Goal: Information Seeking & Learning: Learn about a topic

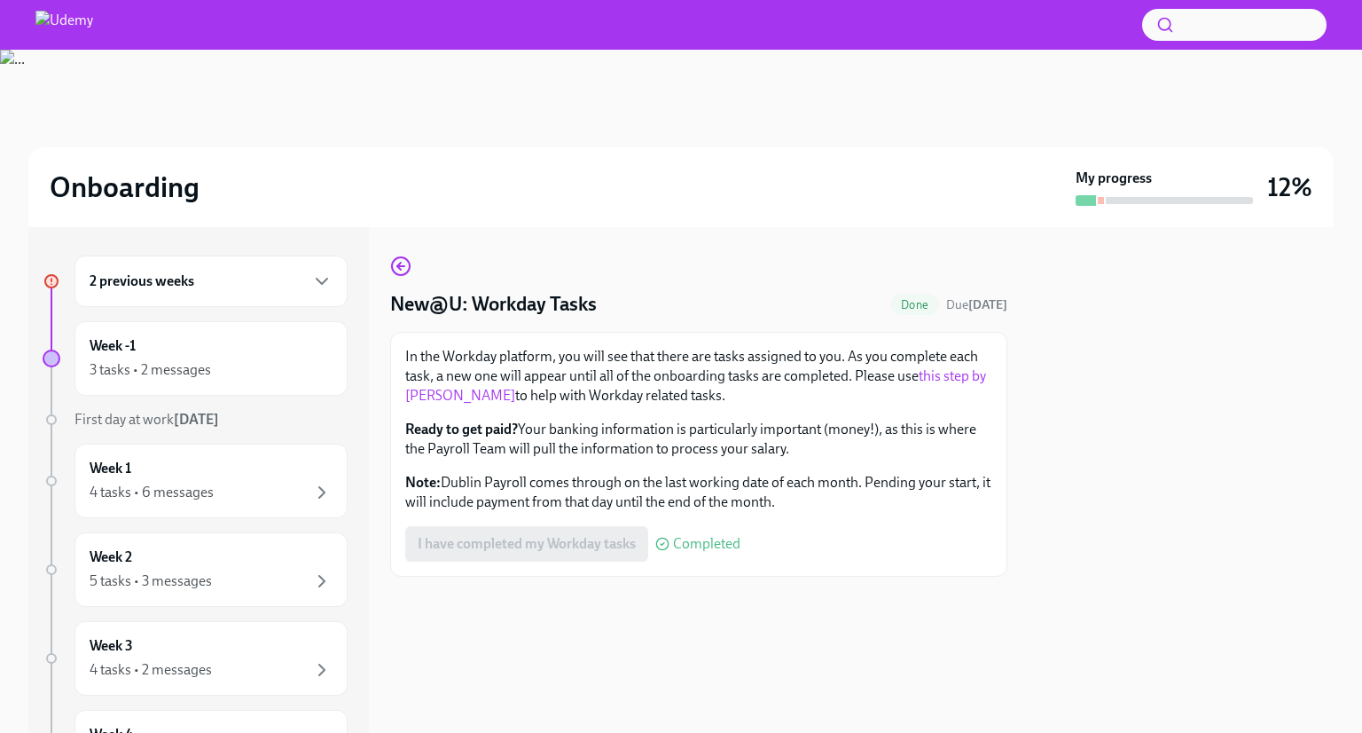
click at [324, 289] on div "2 previous weeks" at bounding box center [211, 280] width 273 height 51
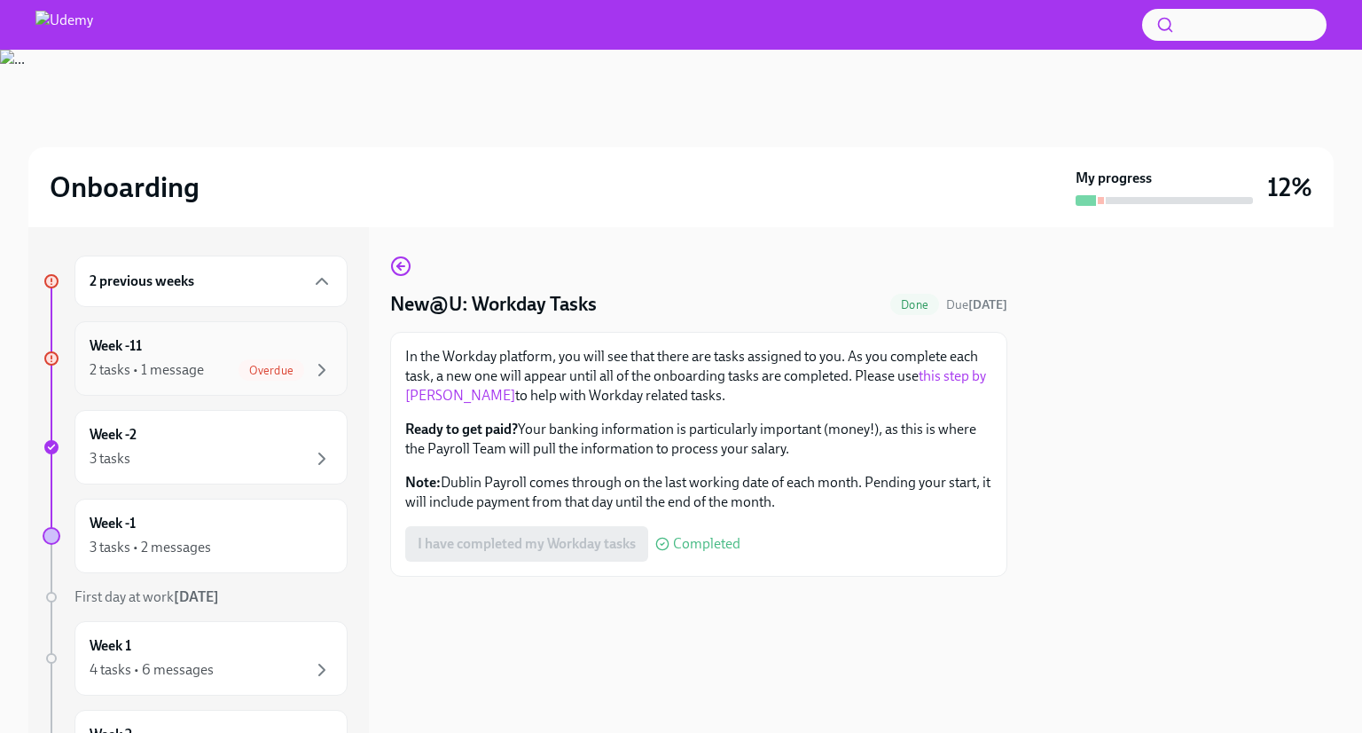
click at [311, 356] on div "Week -11 2 tasks • 1 message Overdue" at bounding box center [211, 358] width 243 height 44
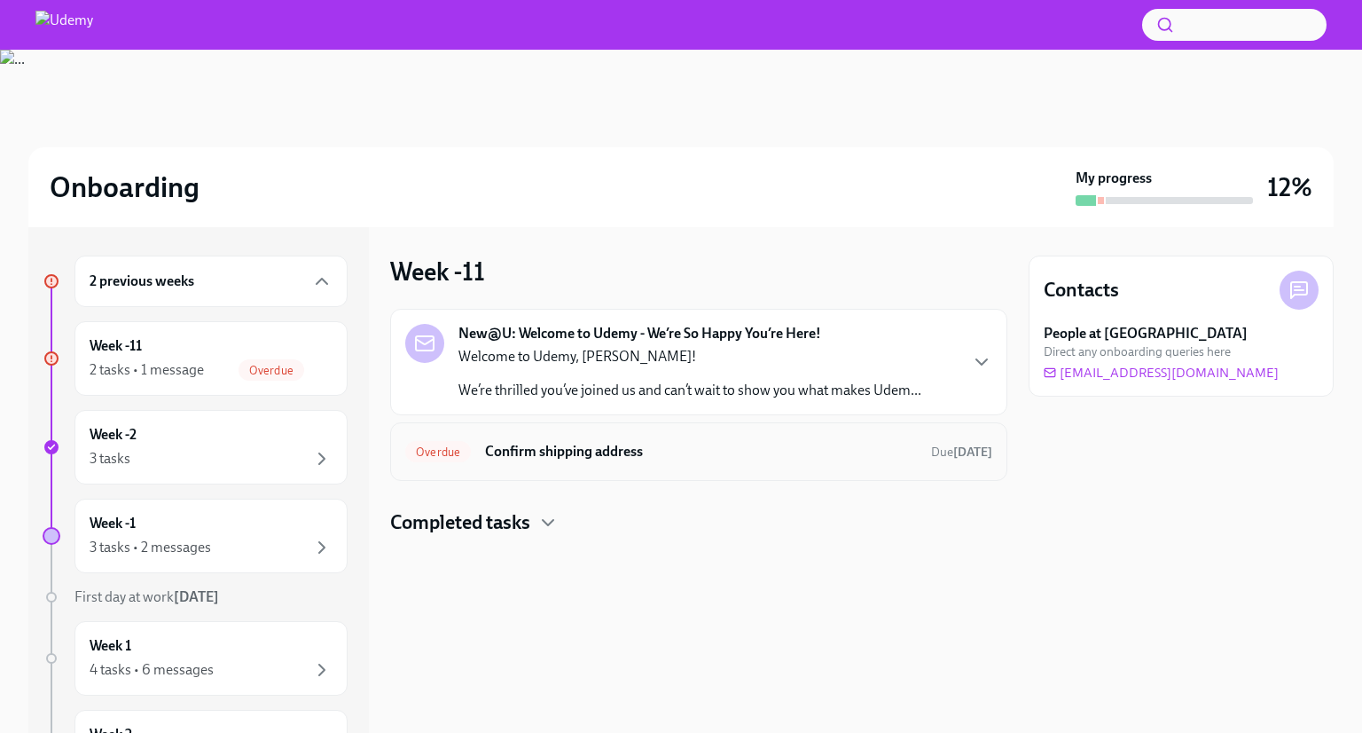
click at [651, 437] on div "Overdue Confirm shipping address Due [DATE]" at bounding box center [698, 451] width 587 height 28
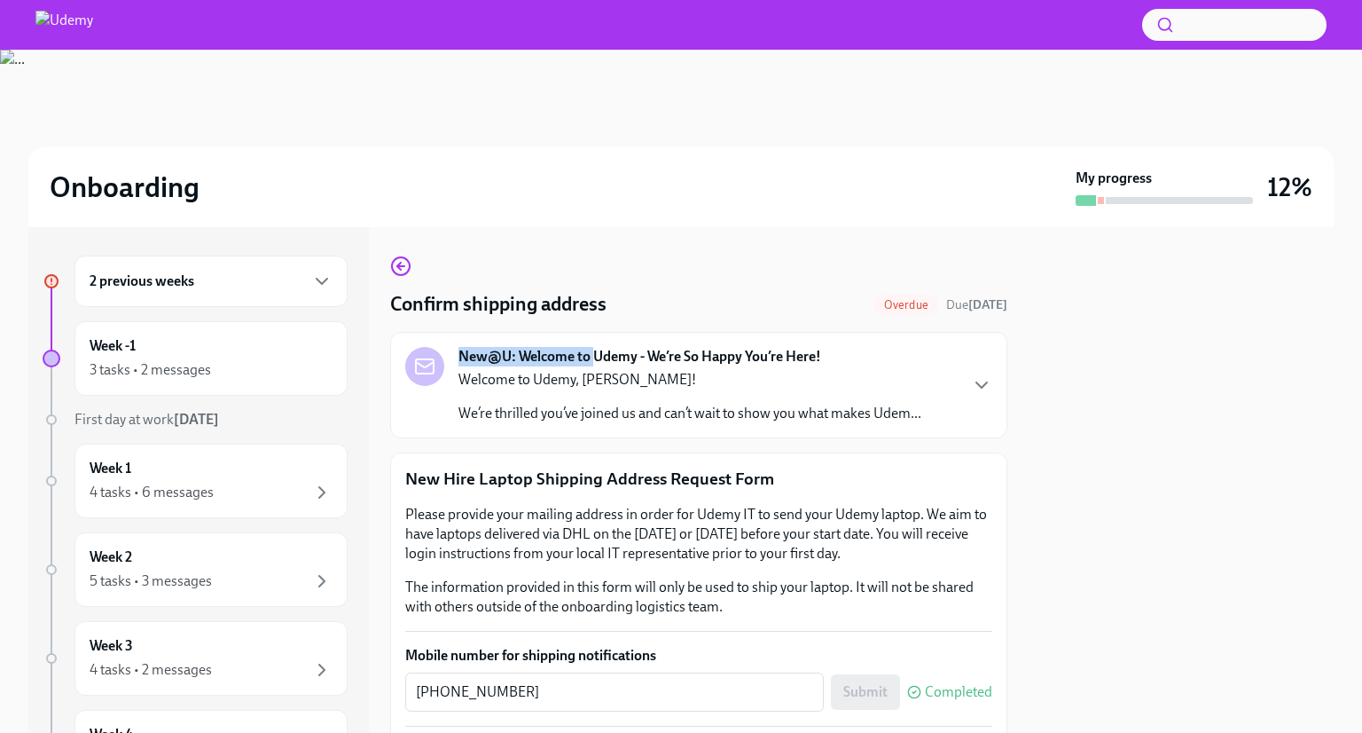
drag, startPoint x: 454, startPoint y: 349, endPoint x: 593, endPoint y: 345, distance: 138.4
click at [593, 345] on div "New@U: Welcome to Udemy - We’re So Happy You’re Here! Welcome to Udemy, [PERSON…" at bounding box center [698, 385] width 617 height 106
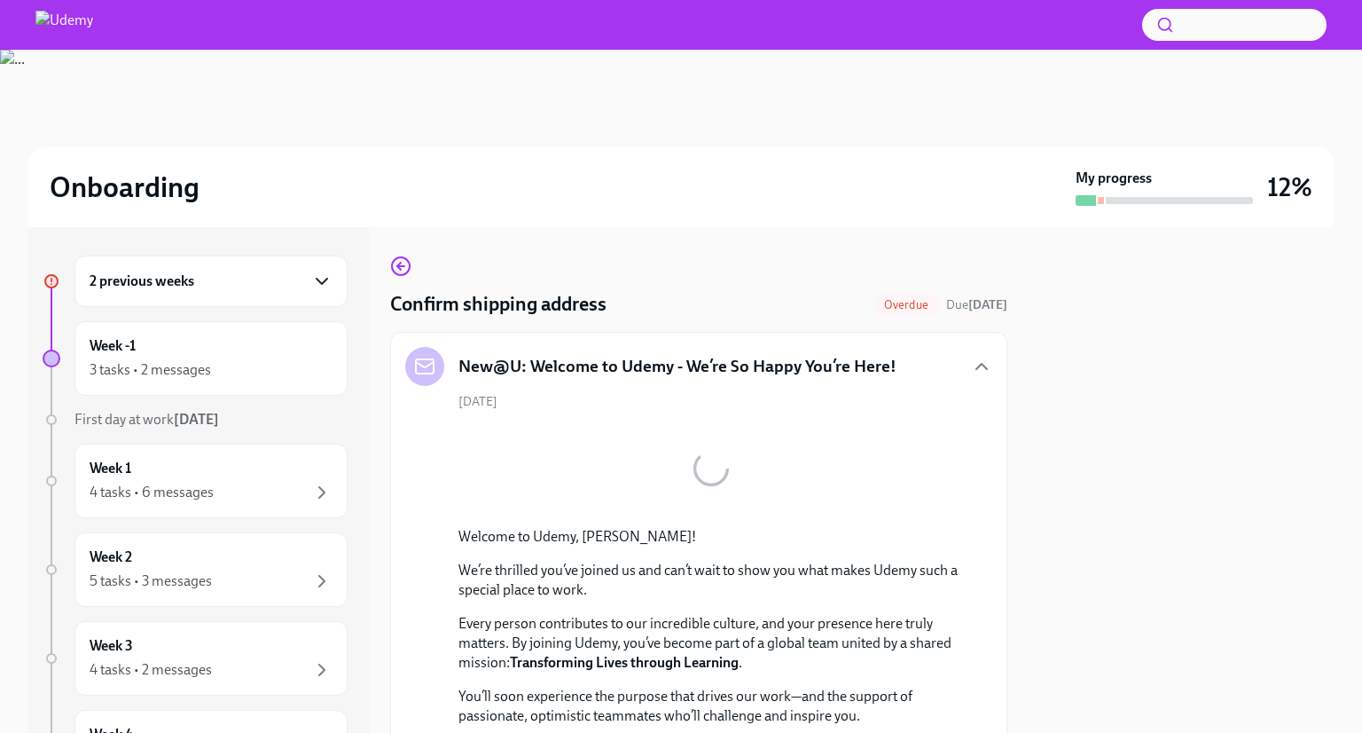
click at [311, 279] on icon "button" at bounding box center [321, 281] width 21 height 21
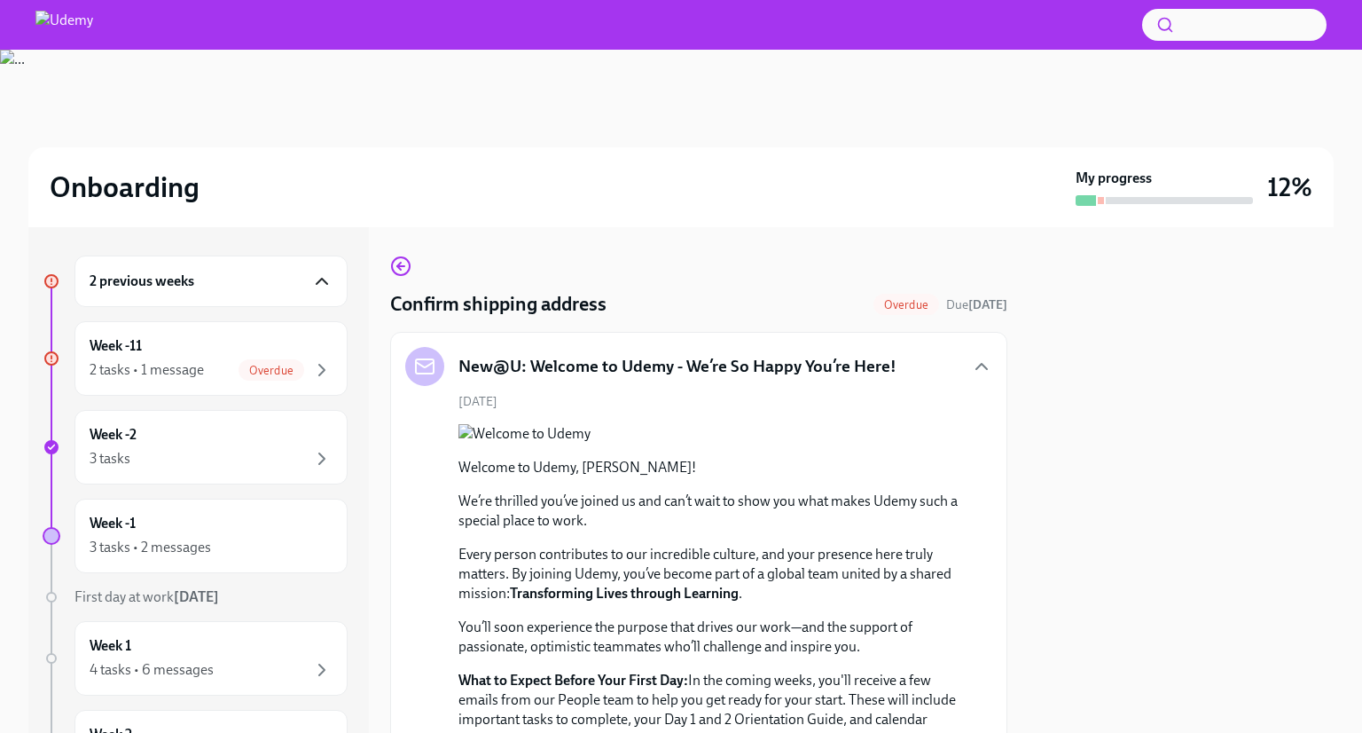
click at [316, 264] on div "2 previous weeks" at bounding box center [211, 280] width 273 height 51
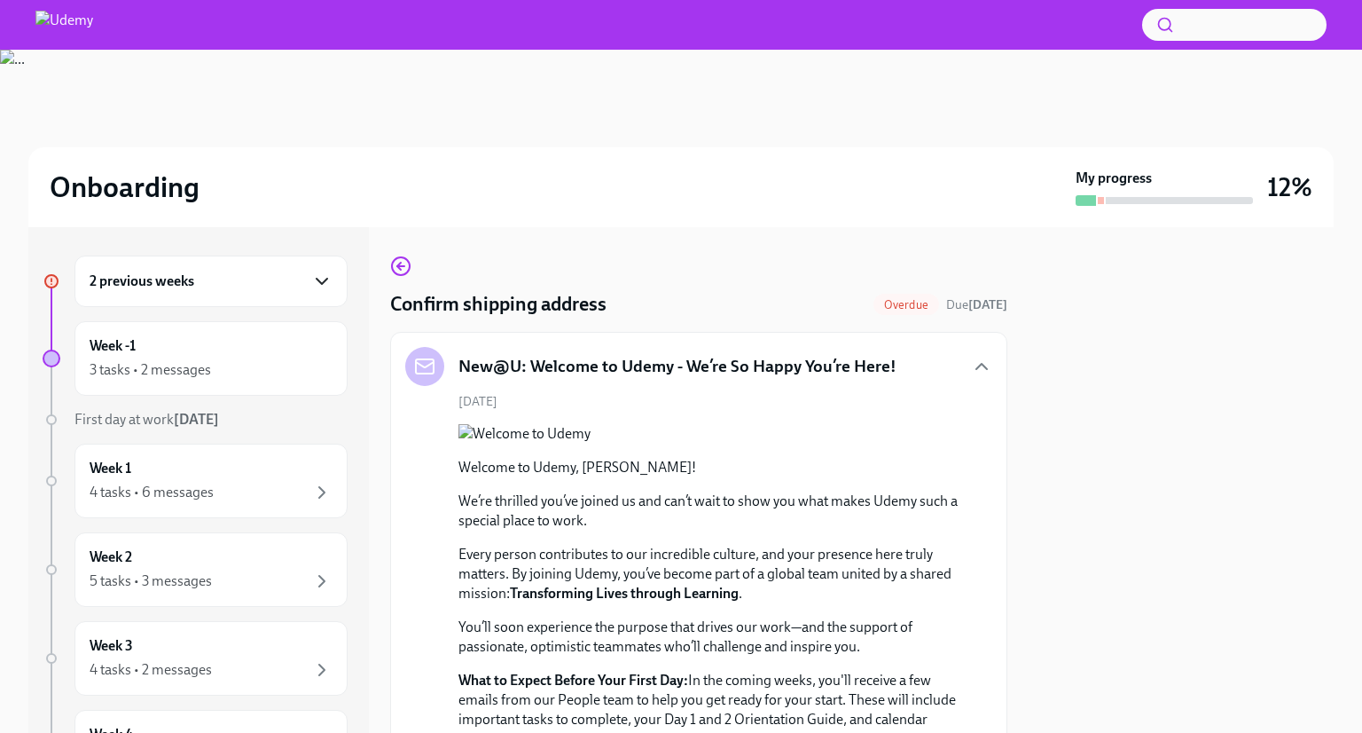
click at [326, 288] on div "2 previous weeks" at bounding box center [211, 280] width 273 height 51
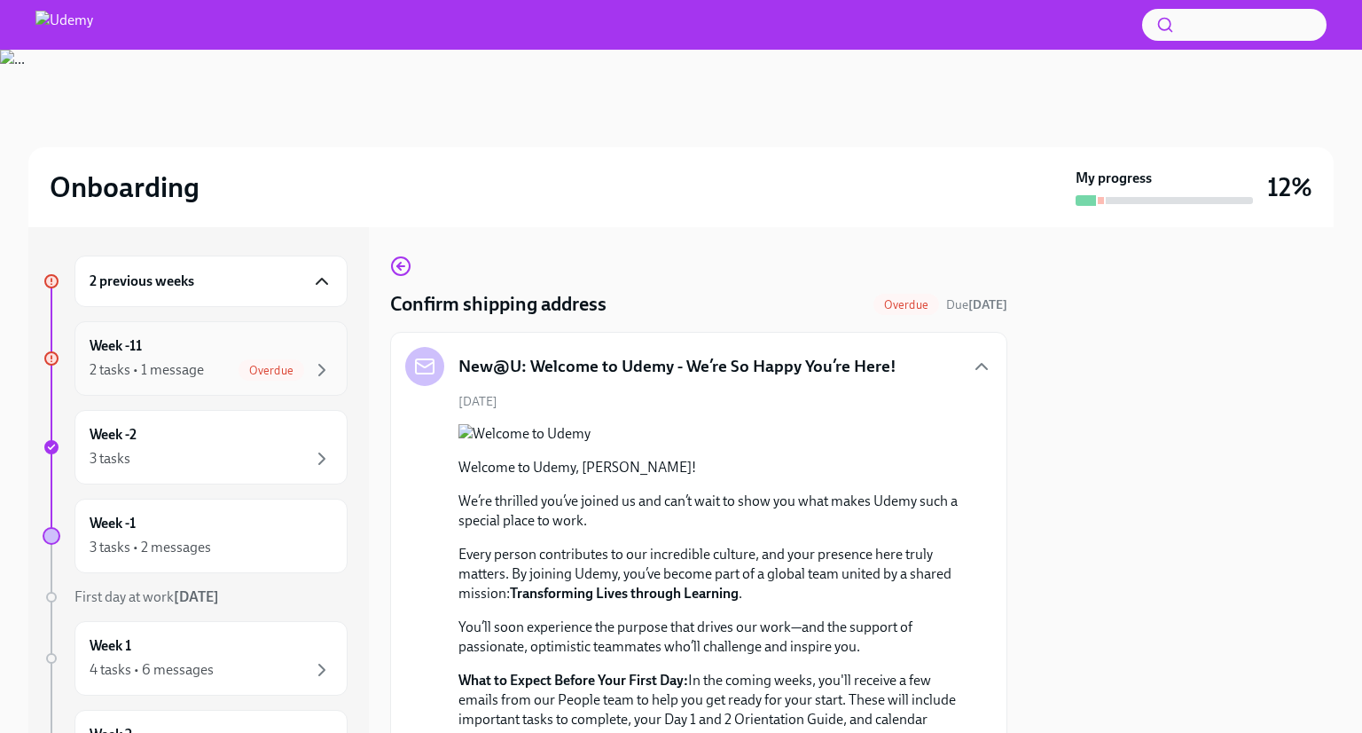
click at [154, 367] on div "2 tasks • 1 message" at bounding box center [147, 370] width 114 height 20
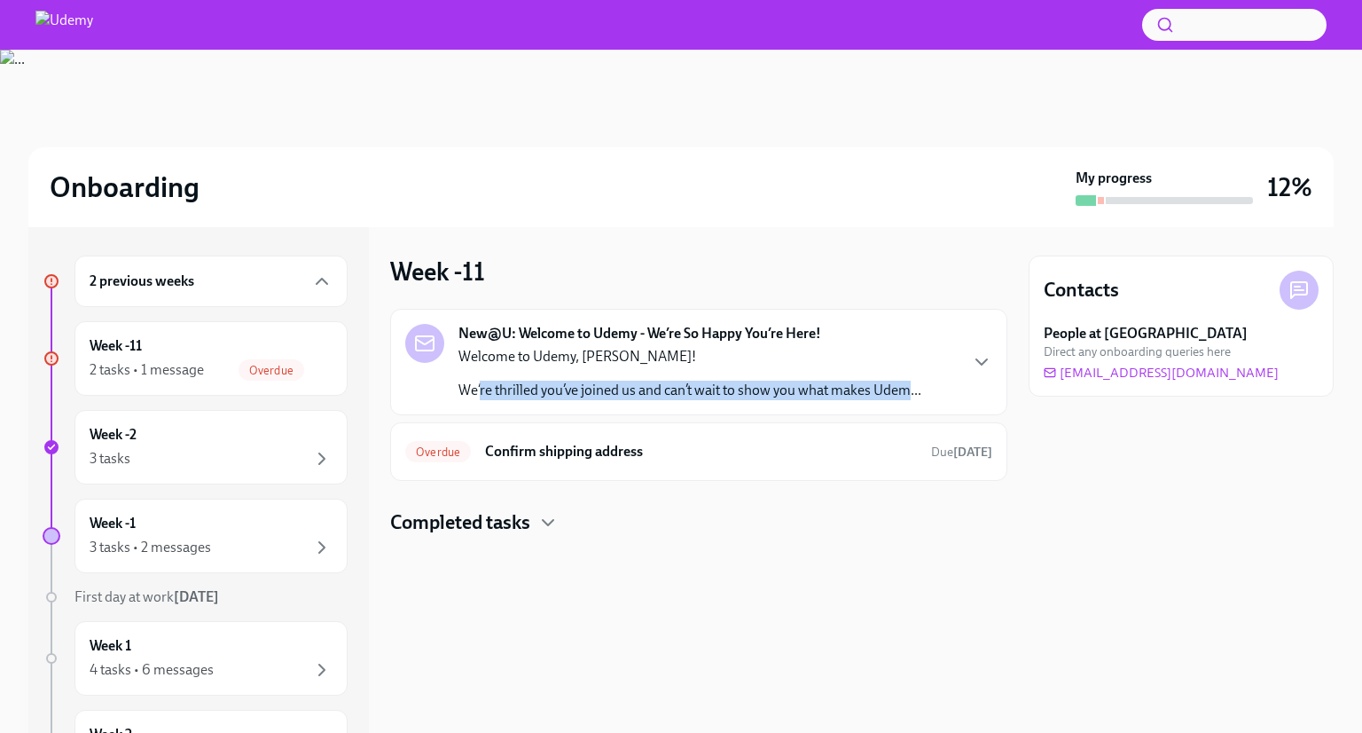
drag, startPoint x: 480, startPoint y: 399, endPoint x: 911, endPoint y: 392, distance: 431.1
click at [911, 392] on p "We’re thrilled you’ve joined us and can’t wait to show you what makes Udem..." at bounding box center [690, 391] width 463 height 20
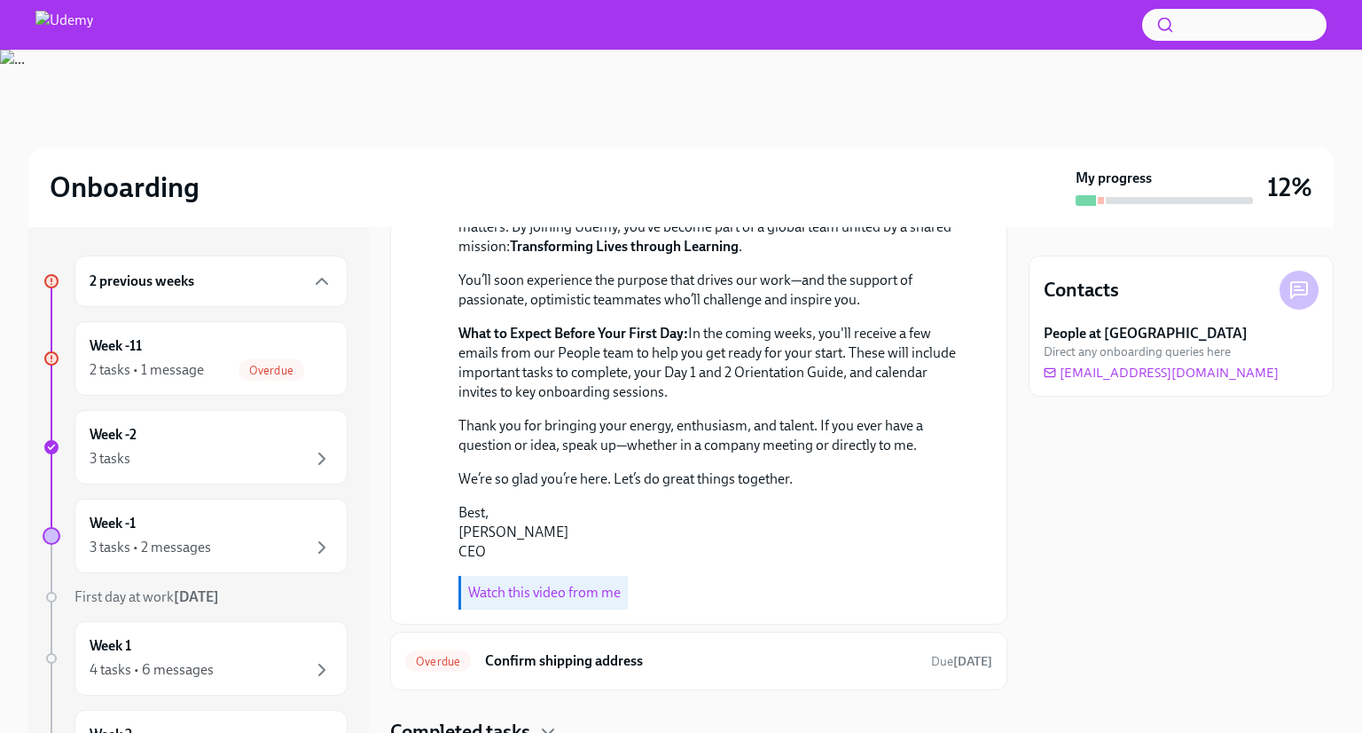
scroll to position [496, 0]
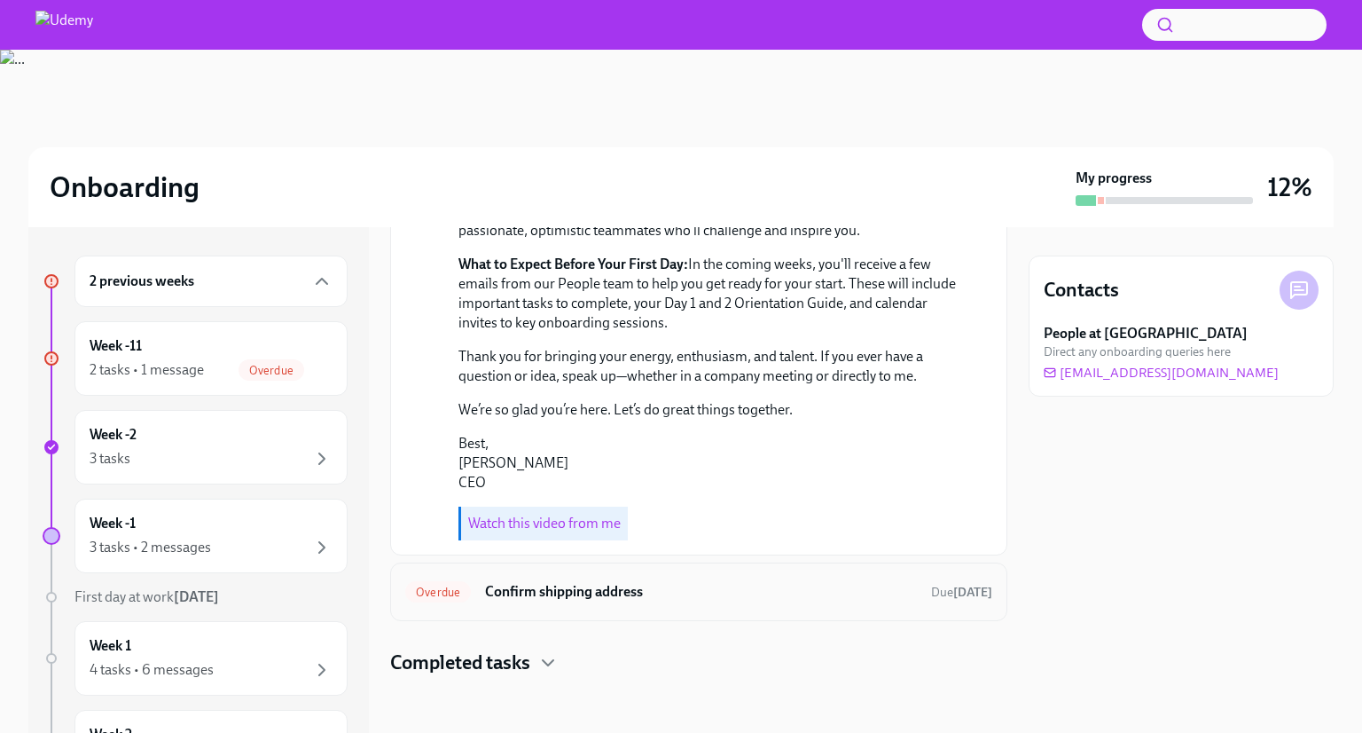
click at [567, 593] on h6 "Confirm shipping address" at bounding box center [701, 592] width 432 height 20
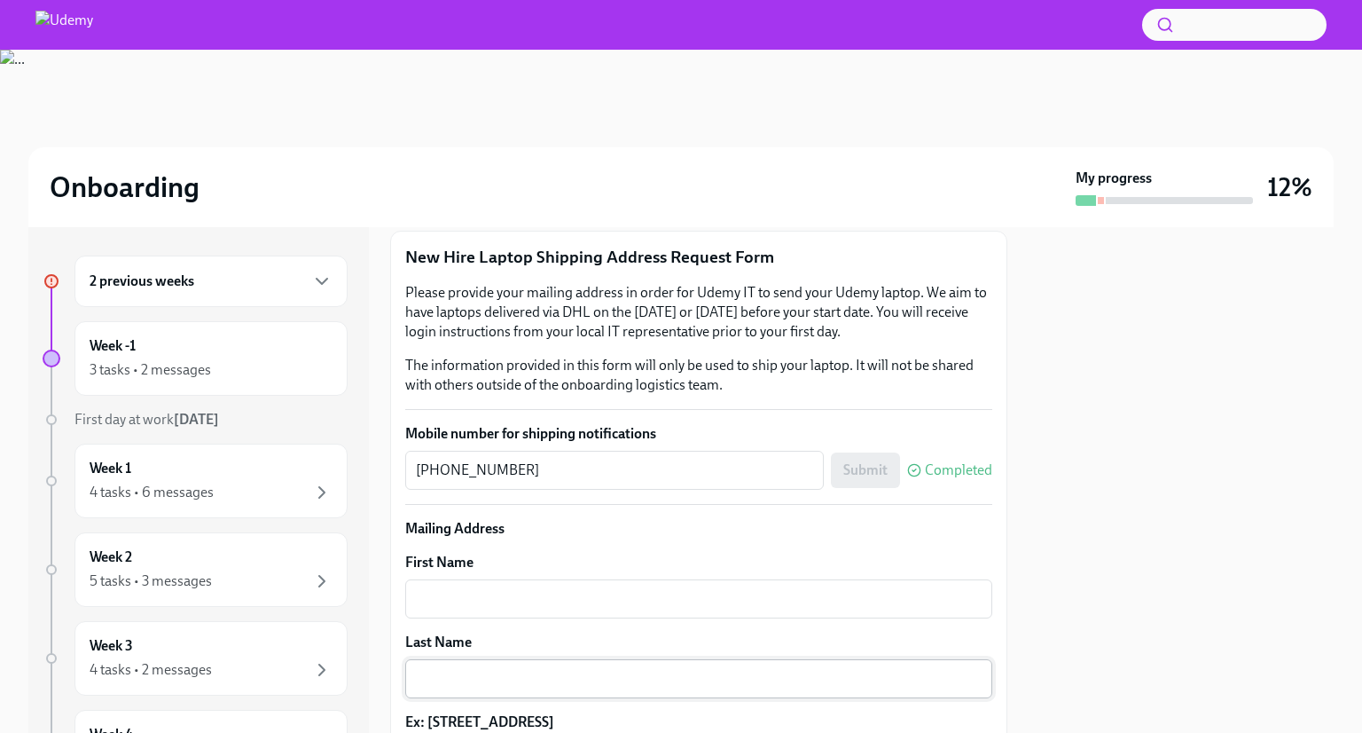
scroll to position [213, 0]
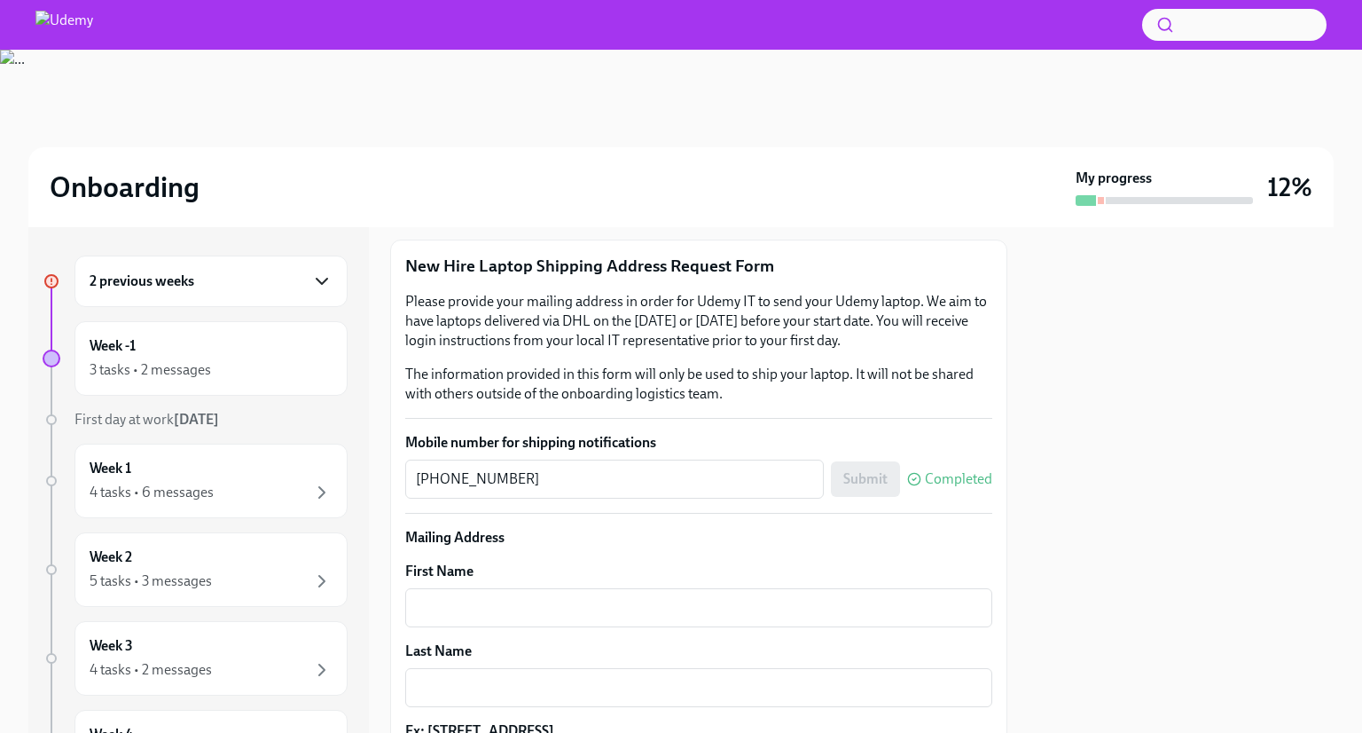
click at [311, 271] on icon "button" at bounding box center [321, 281] width 21 height 21
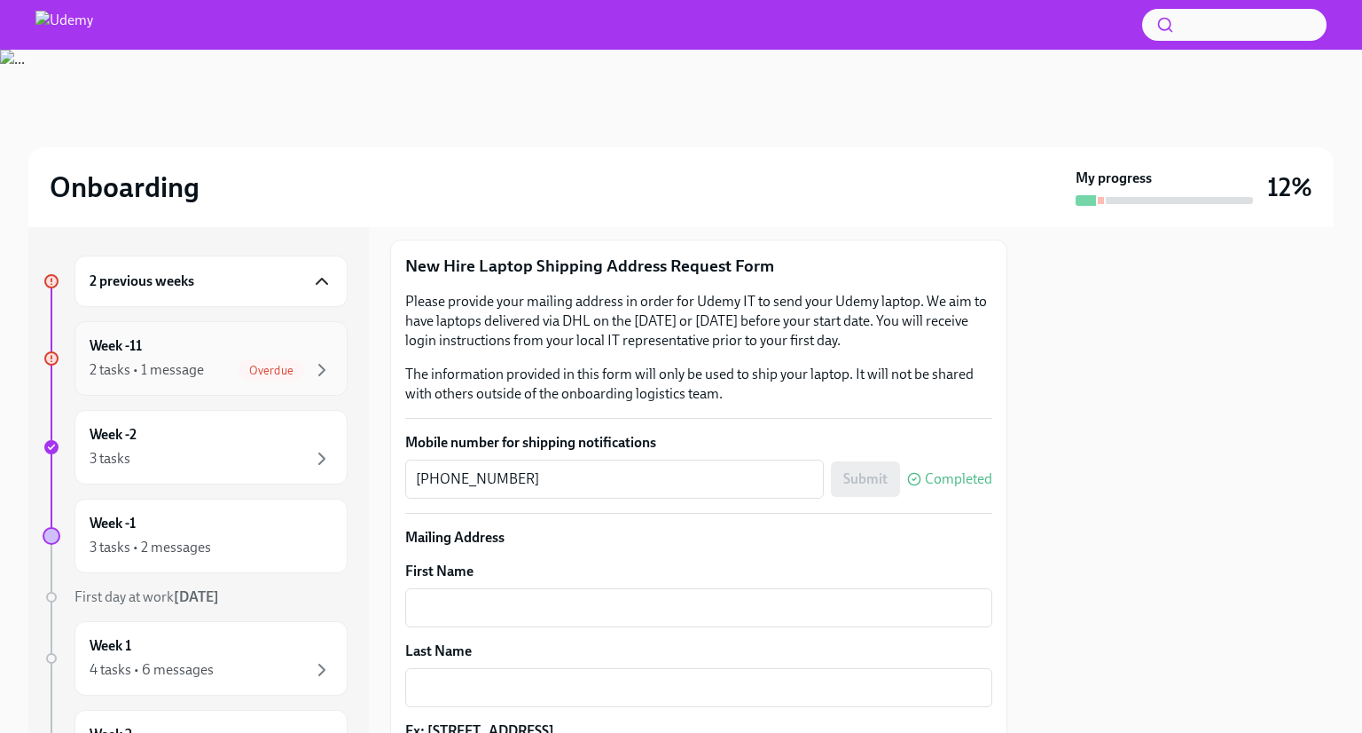
click at [168, 352] on div "Week -11 2 tasks • 1 message Overdue" at bounding box center [211, 358] width 243 height 44
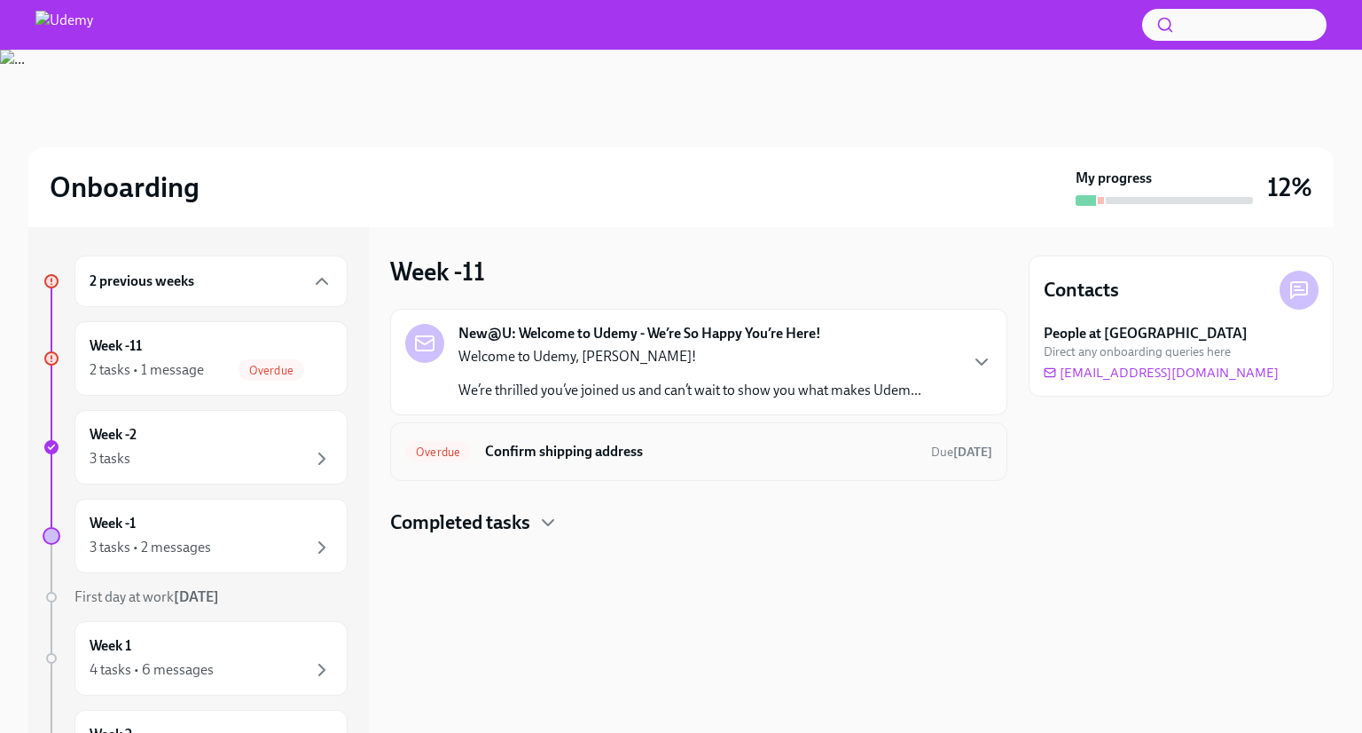
click at [494, 444] on h6 "Confirm shipping address" at bounding box center [701, 452] width 432 height 20
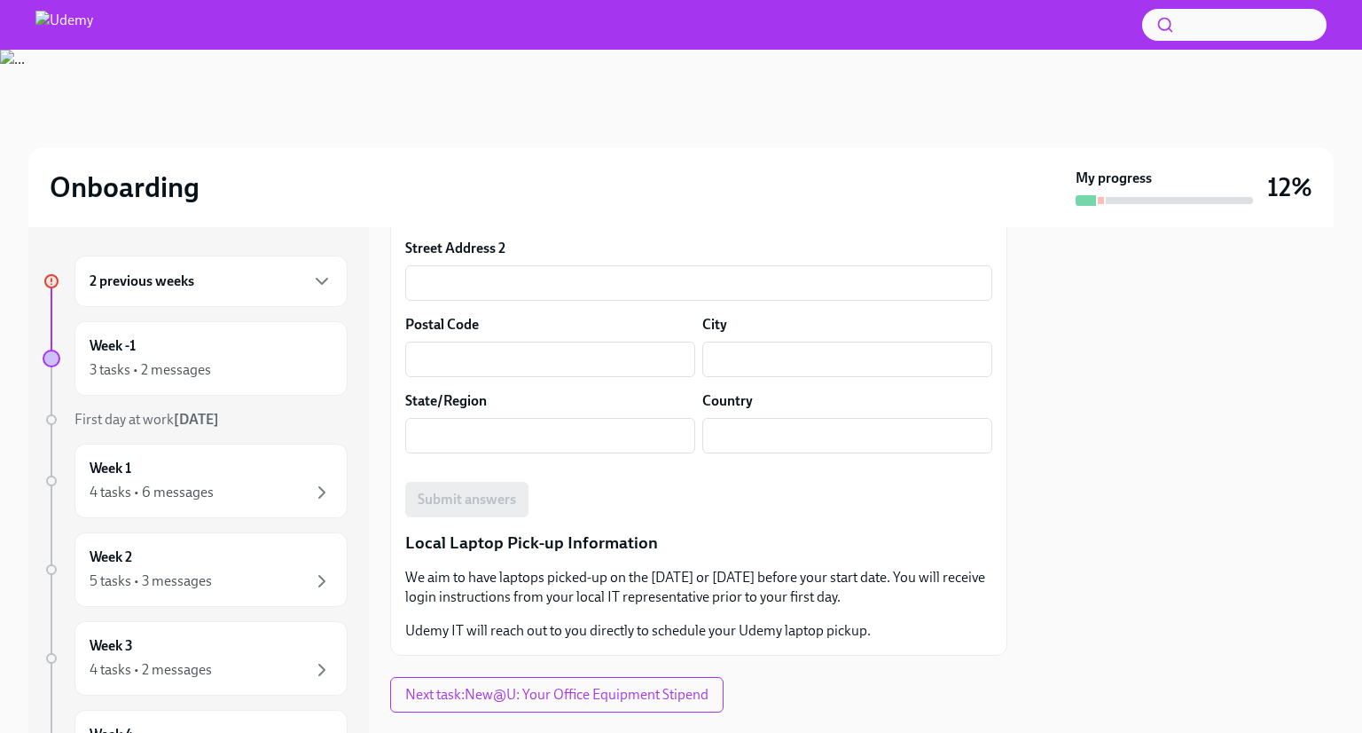
scroll to position [621, 0]
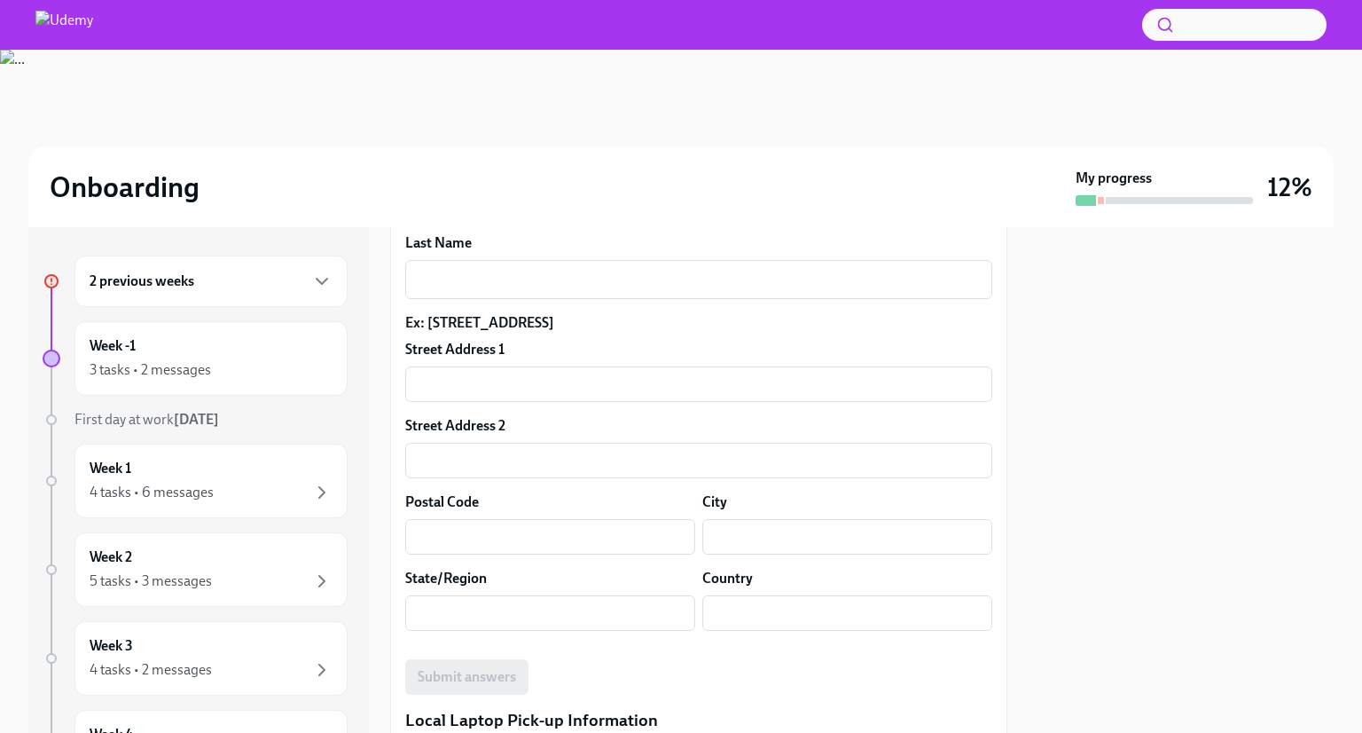
drag, startPoint x: 448, startPoint y: 317, endPoint x: 750, endPoint y: 326, distance: 301.7
click at [750, 326] on label "Ex: [STREET_ADDRESS]" at bounding box center [698, 323] width 587 height 20
drag, startPoint x: 419, startPoint y: 326, endPoint x: 807, endPoint y: 325, distance: 388.5
click at [807, 325] on label "Ex: [STREET_ADDRESS]" at bounding box center [698, 323] width 587 height 20
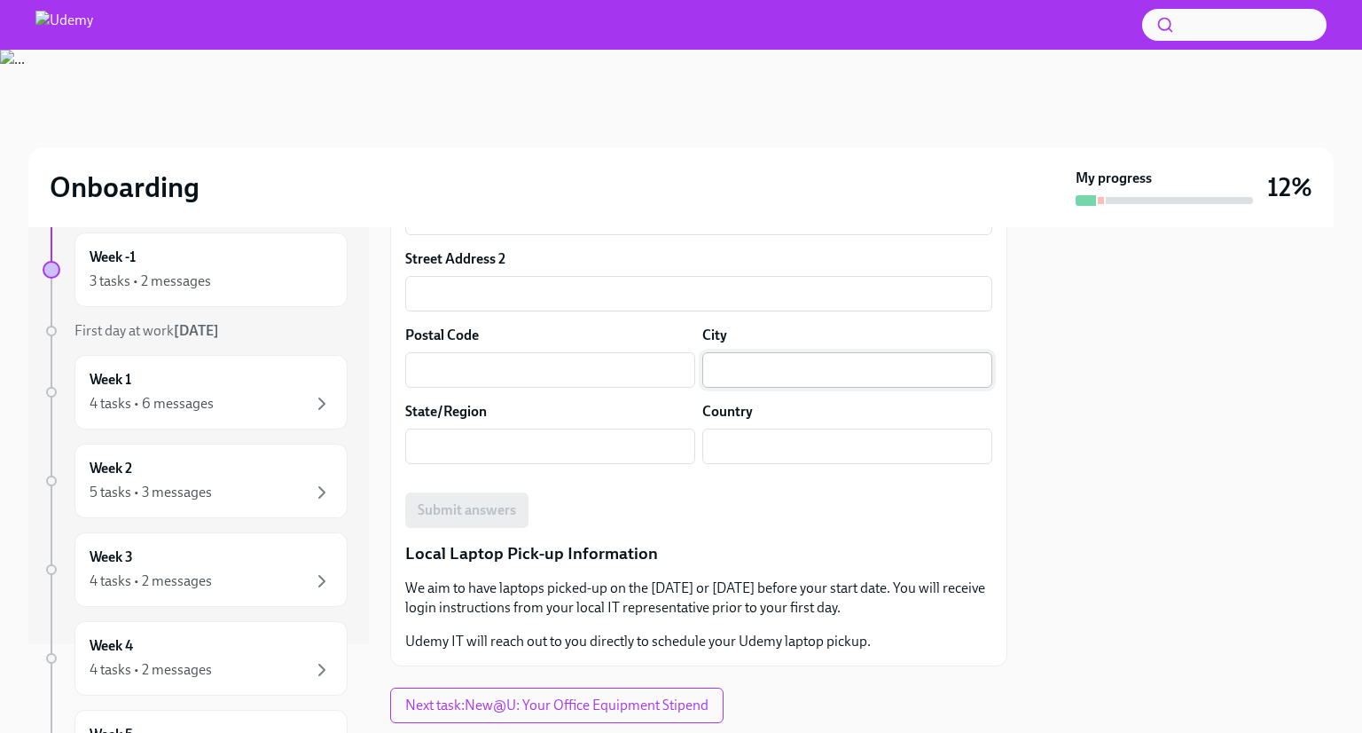
scroll to position [745, 0]
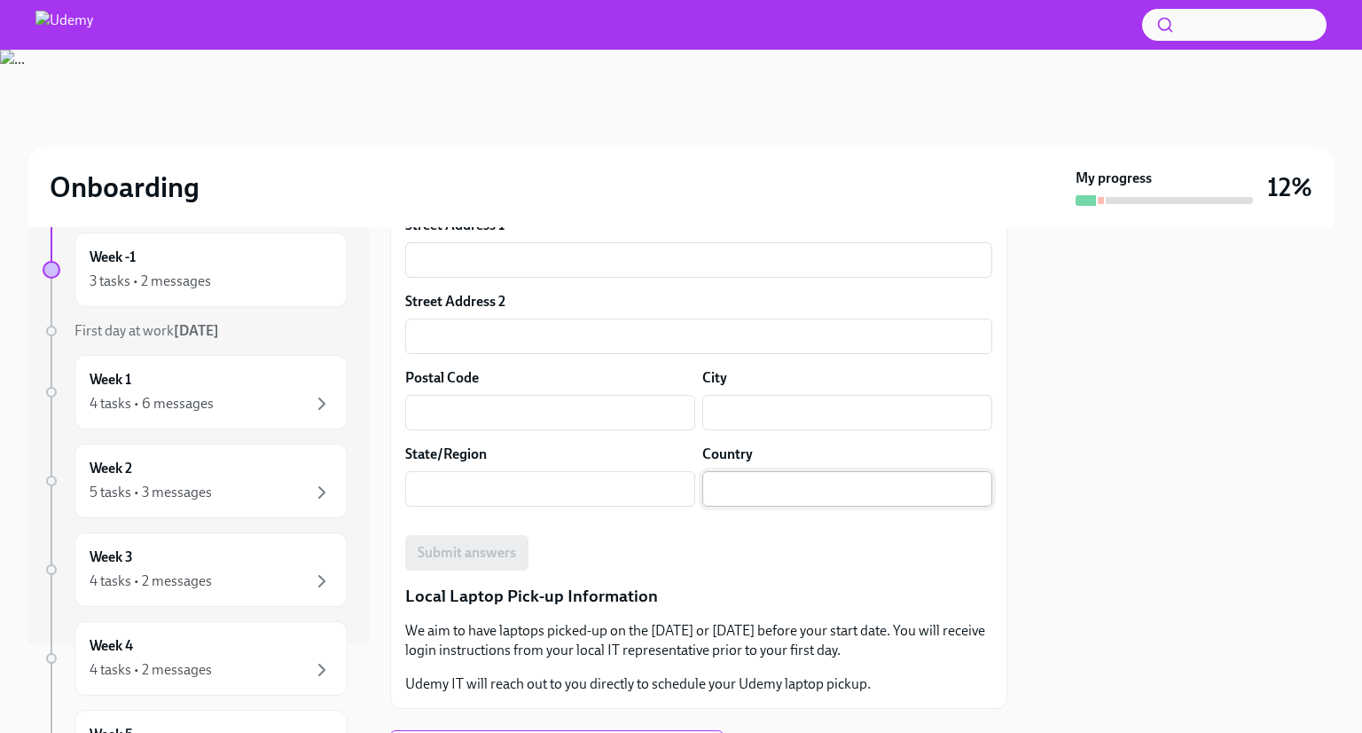
click at [742, 475] on input "text" at bounding box center [848, 488] width 290 height 35
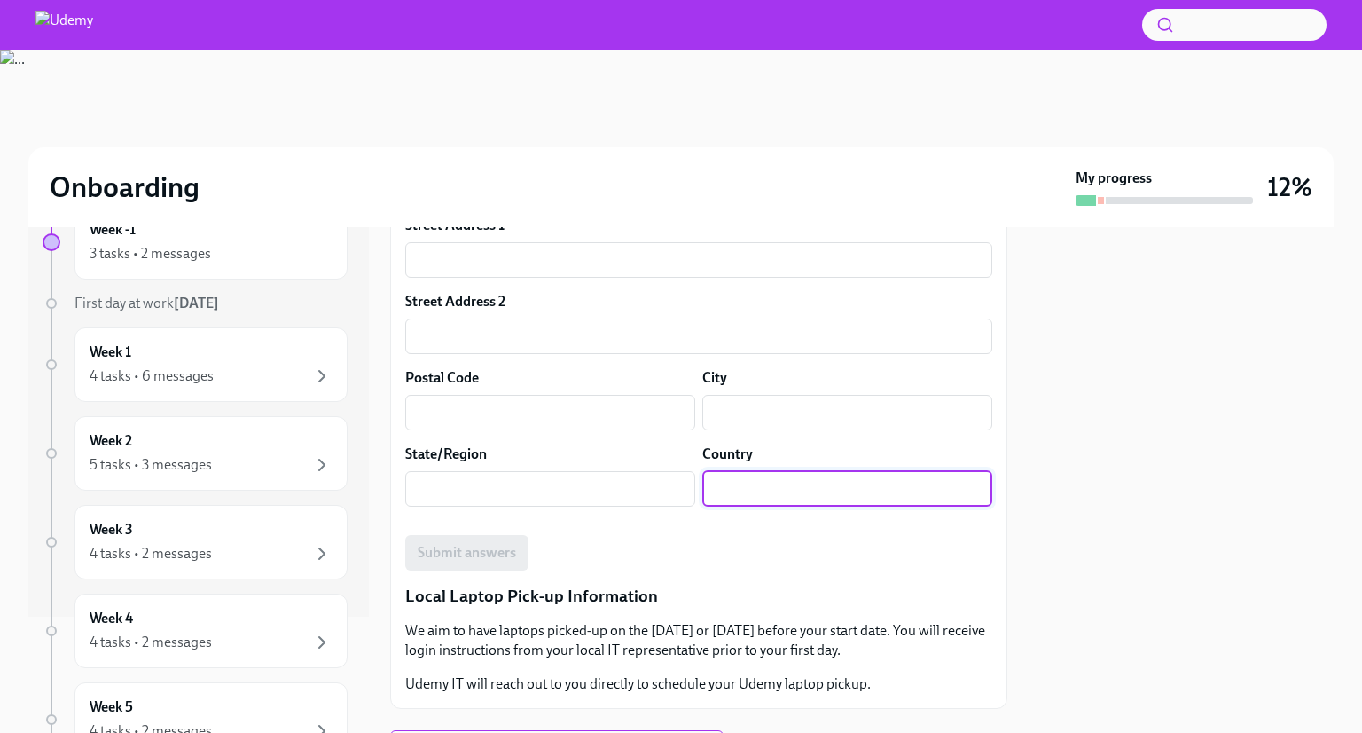
scroll to position [331, 0]
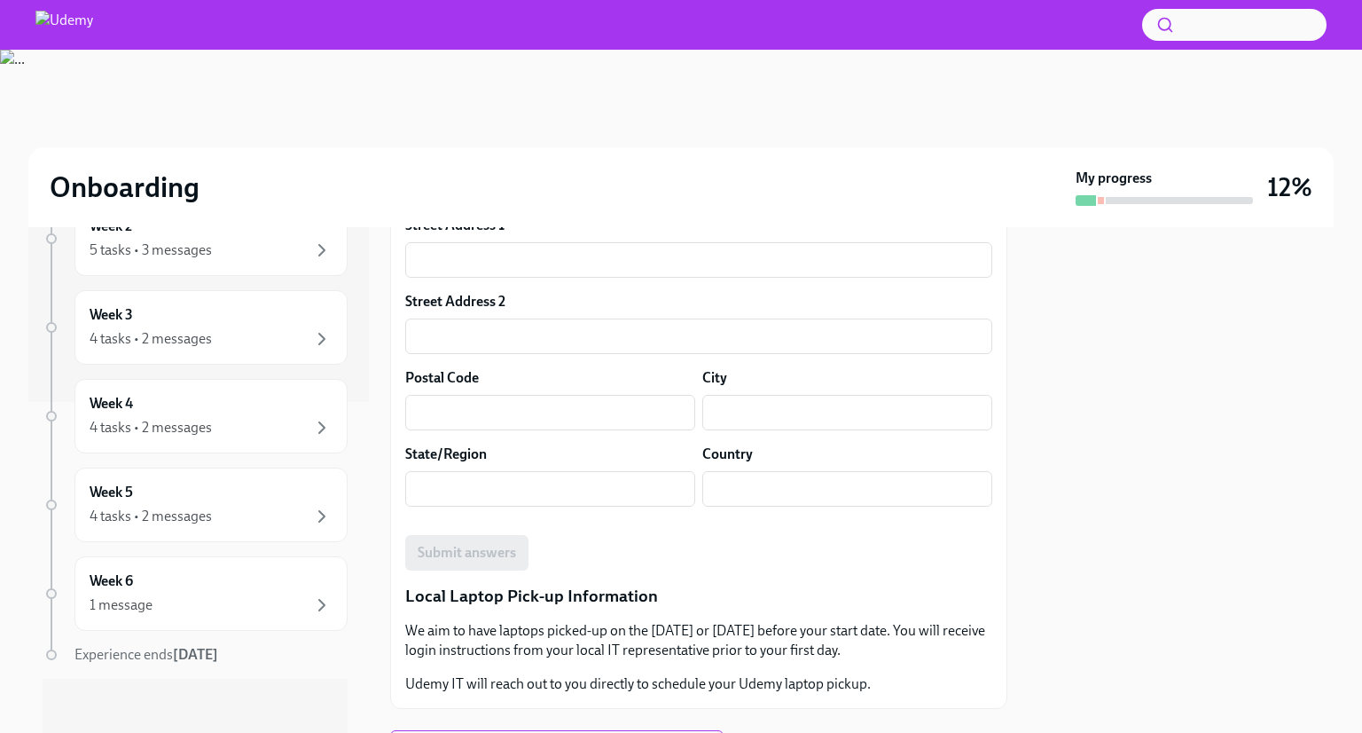
drag, startPoint x: 245, startPoint y: 655, endPoint x: 172, endPoint y: 639, distance: 74.5
click at [172, 645] on div "Experience ends [DATE]" at bounding box center [211, 655] width 273 height 20
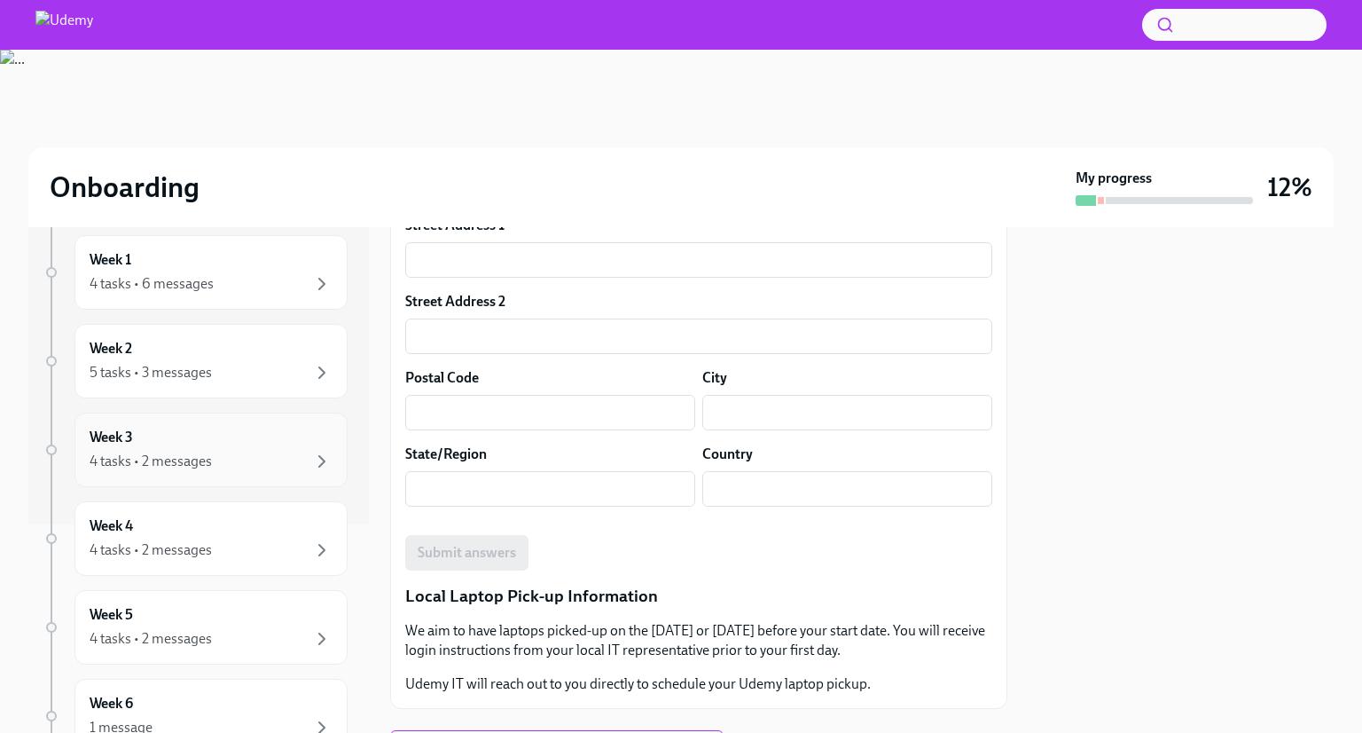
scroll to position [0, 0]
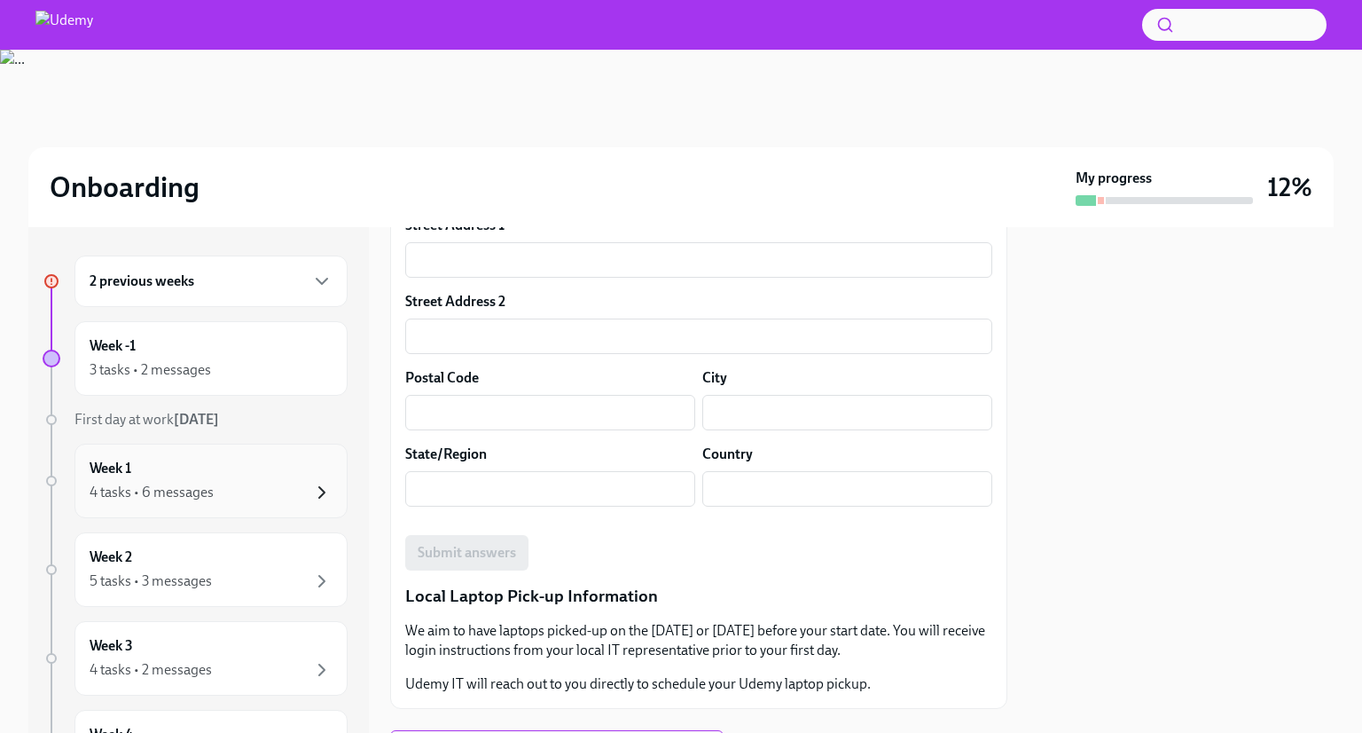
click at [313, 482] on icon "button" at bounding box center [321, 492] width 21 height 21
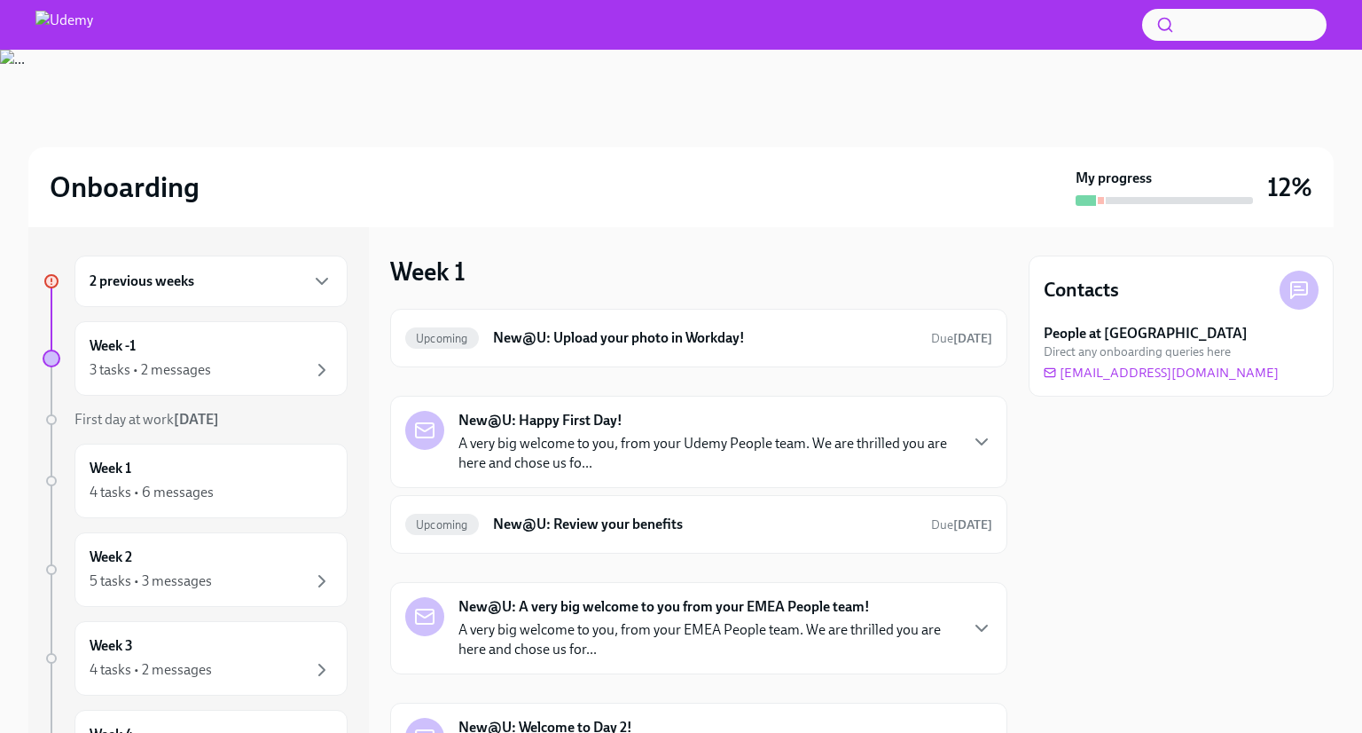
click at [671, 424] on div "New@U: Happy First Day! A very big welcome to you, from your Udemy People team.…" at bounding box center [708, 442] width 498 height 62
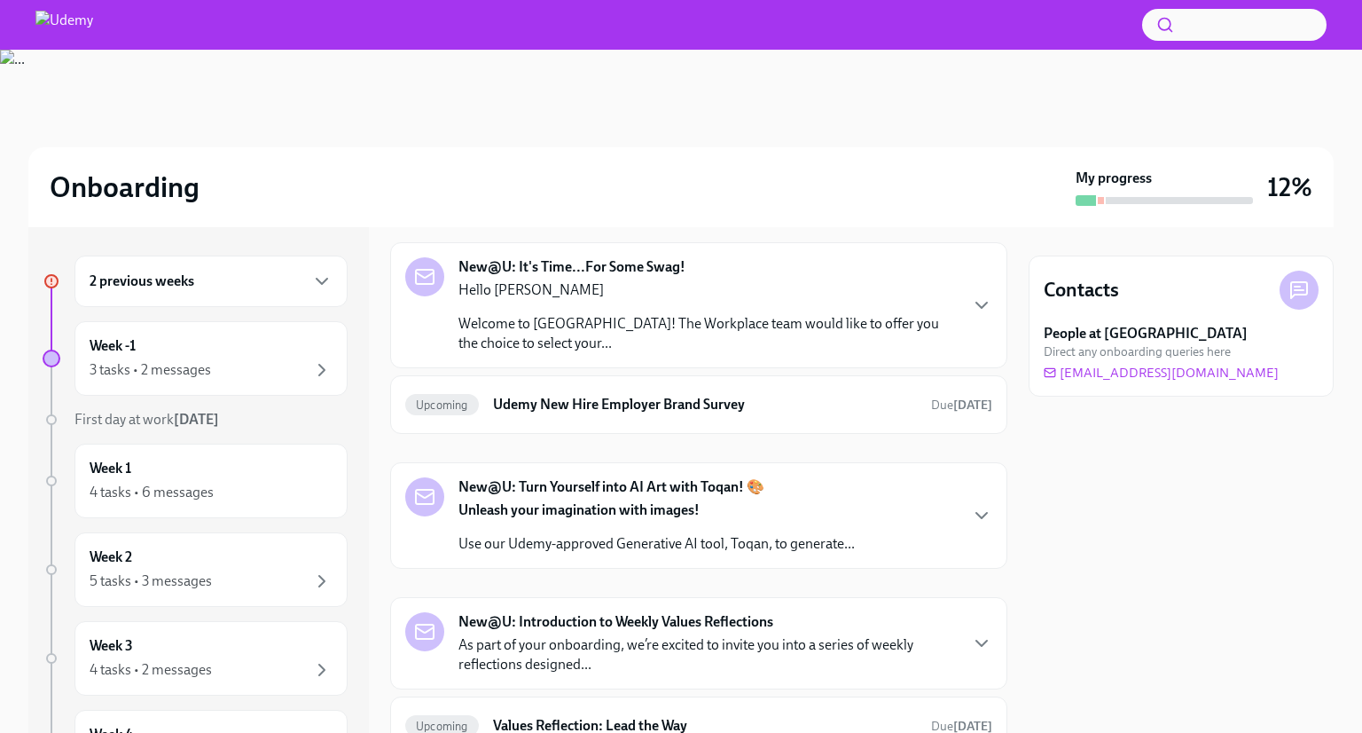
scroll to position [1242, 0]
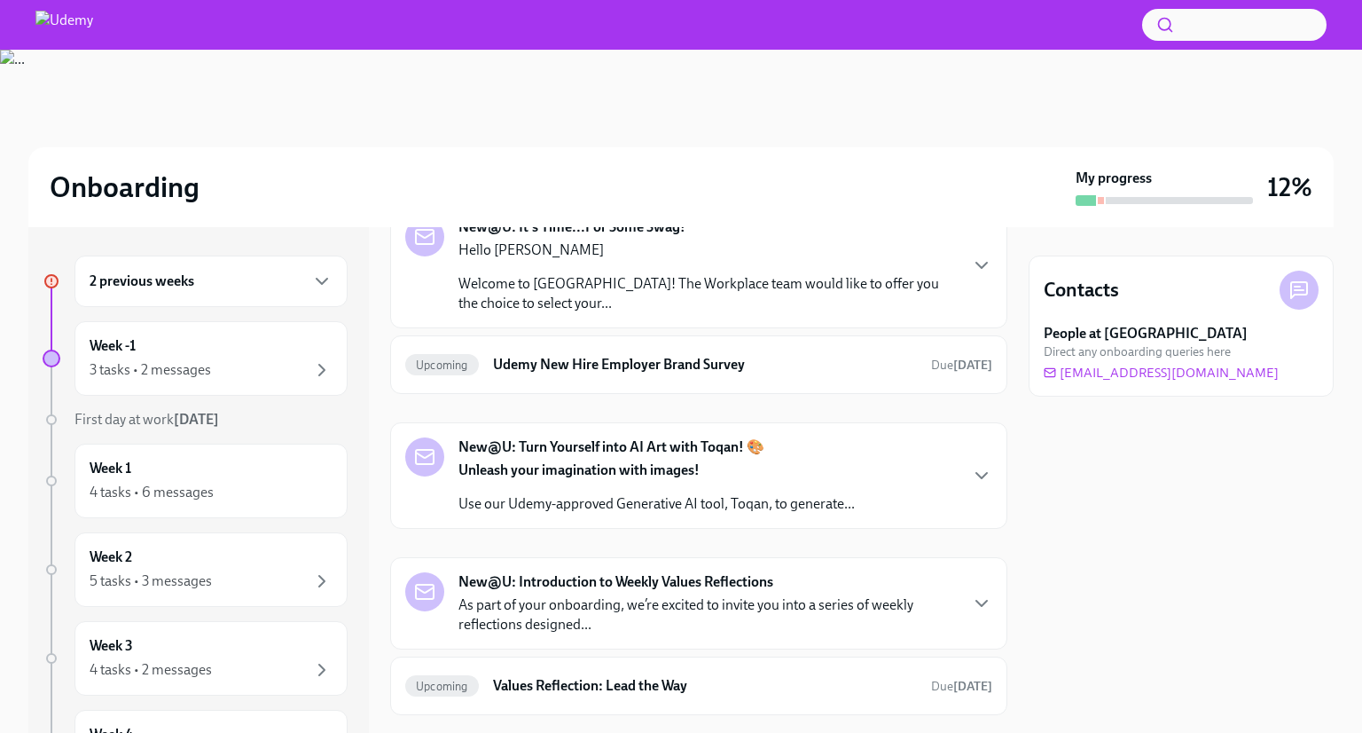
click at [234, 288] on div "2 previous weeks" at bounding box center [211, 281] width 243 height 21
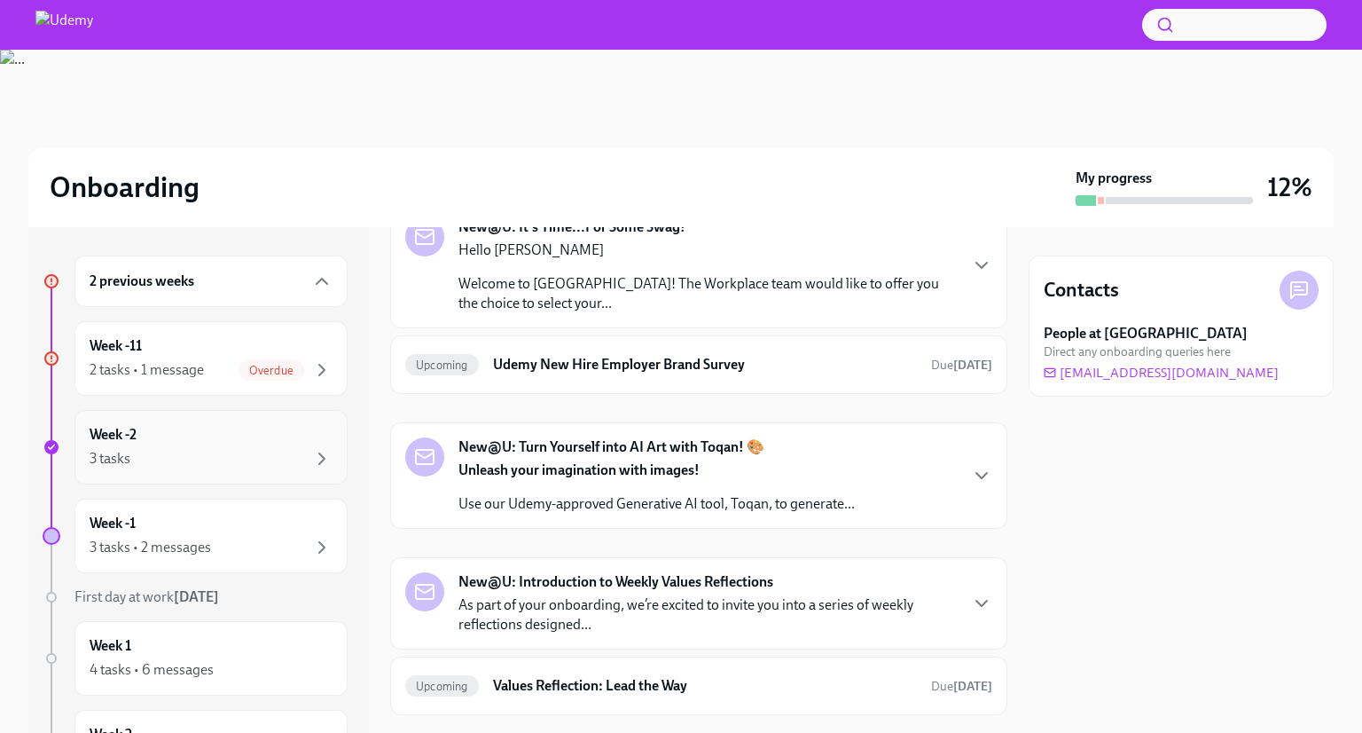
click at [217, 469] on div "Week -2 3 tasks" at bounding box center [211, 447] width 273 height 75
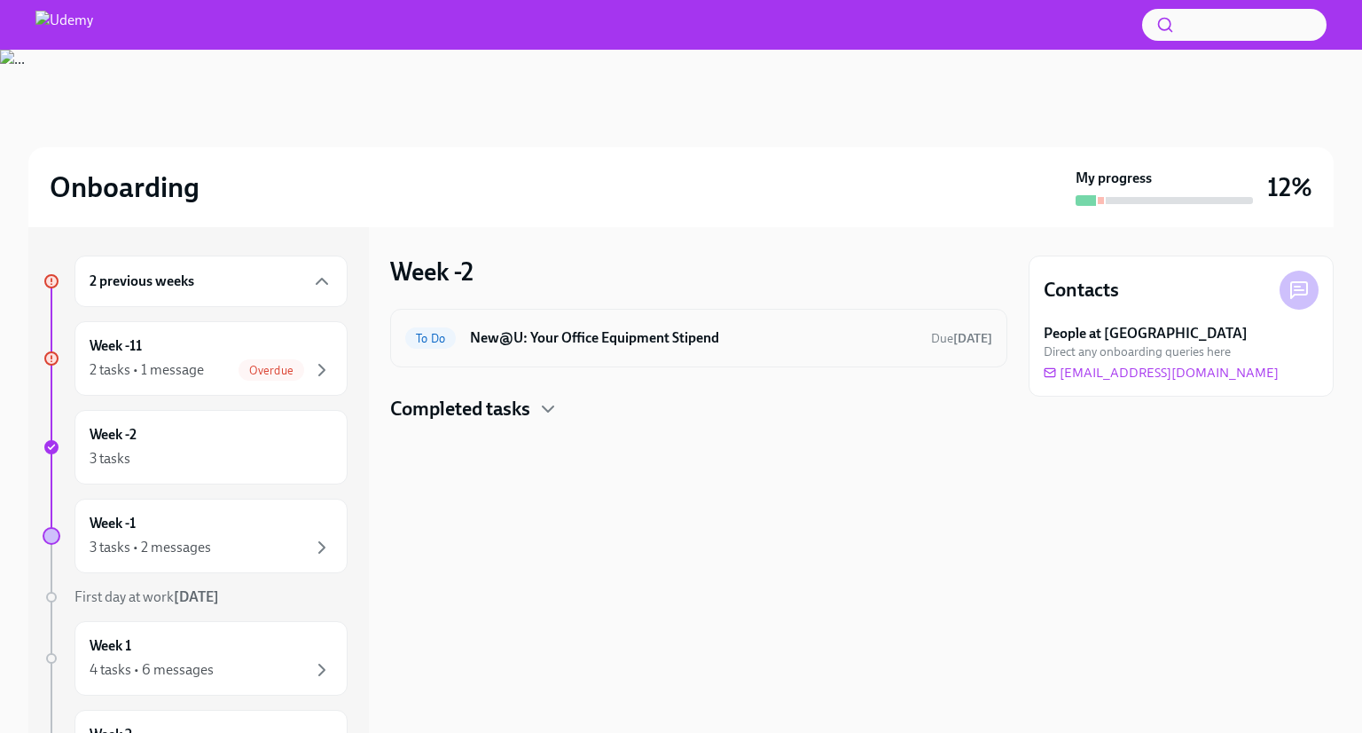
click at [703, 329] on h6 "New@U: Your Office Equipment Stipend" at bounding box center [693, 338] width 447 height 20
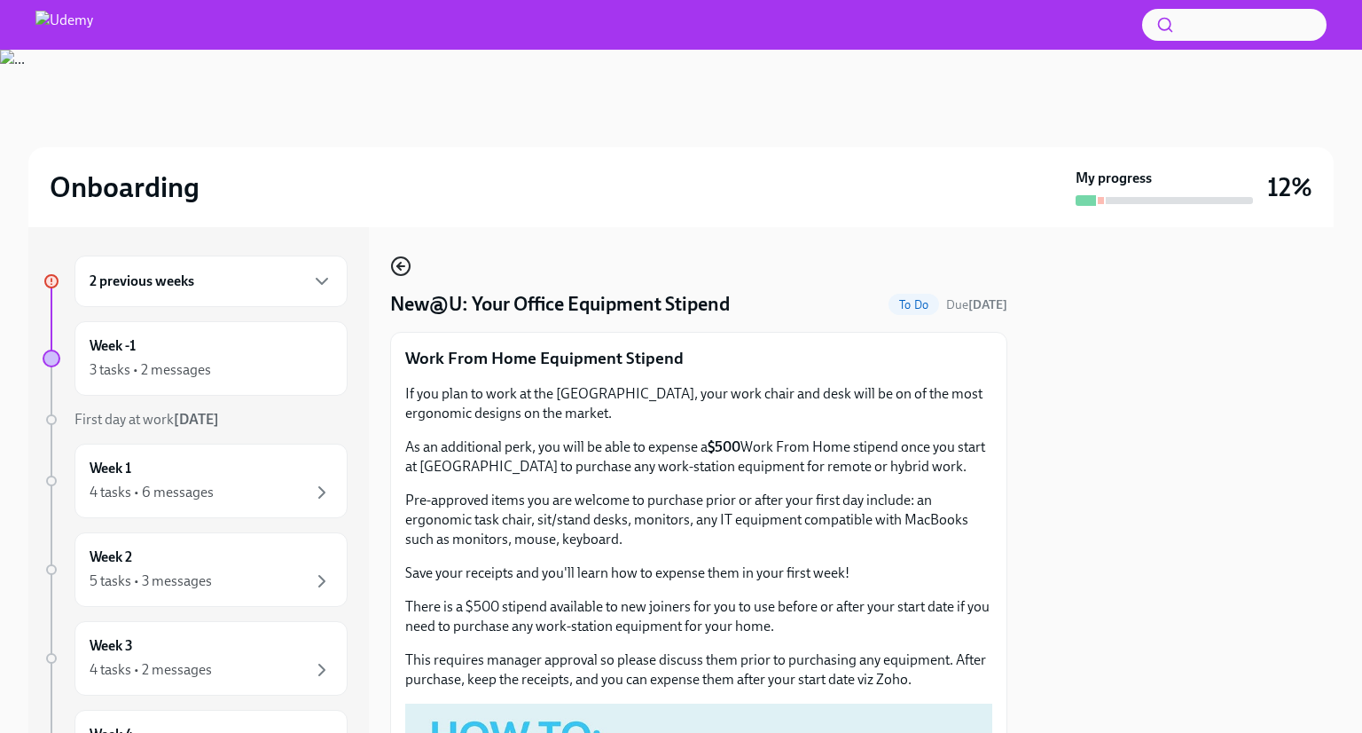
drag, startPoint x: 389, startPoint y: 259, endPoint x: 396, endPoint y: 267, distance: 10.7
click at [389, 260] on div "2 previous weeks Week -1 3 tasks • 2 messages First day at work [DATE] Week 1 4…" at bounding box center [681, 480] width 1306 height 506
click at [401, 274] on icon "button" at bounding box center [400, 265] width 21 height 21
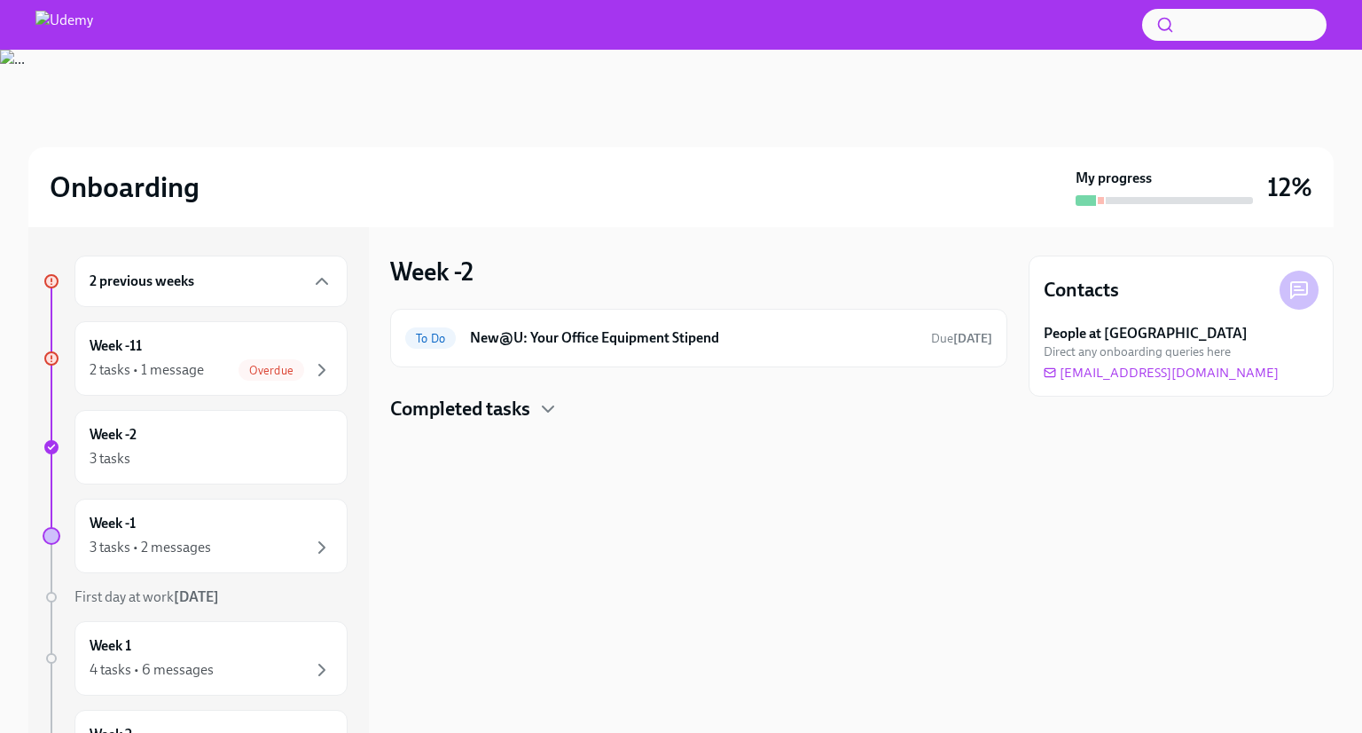
click at [502, 398] on h4 "Completed tasks" at bounding box center [460, 409] width 140 height 27
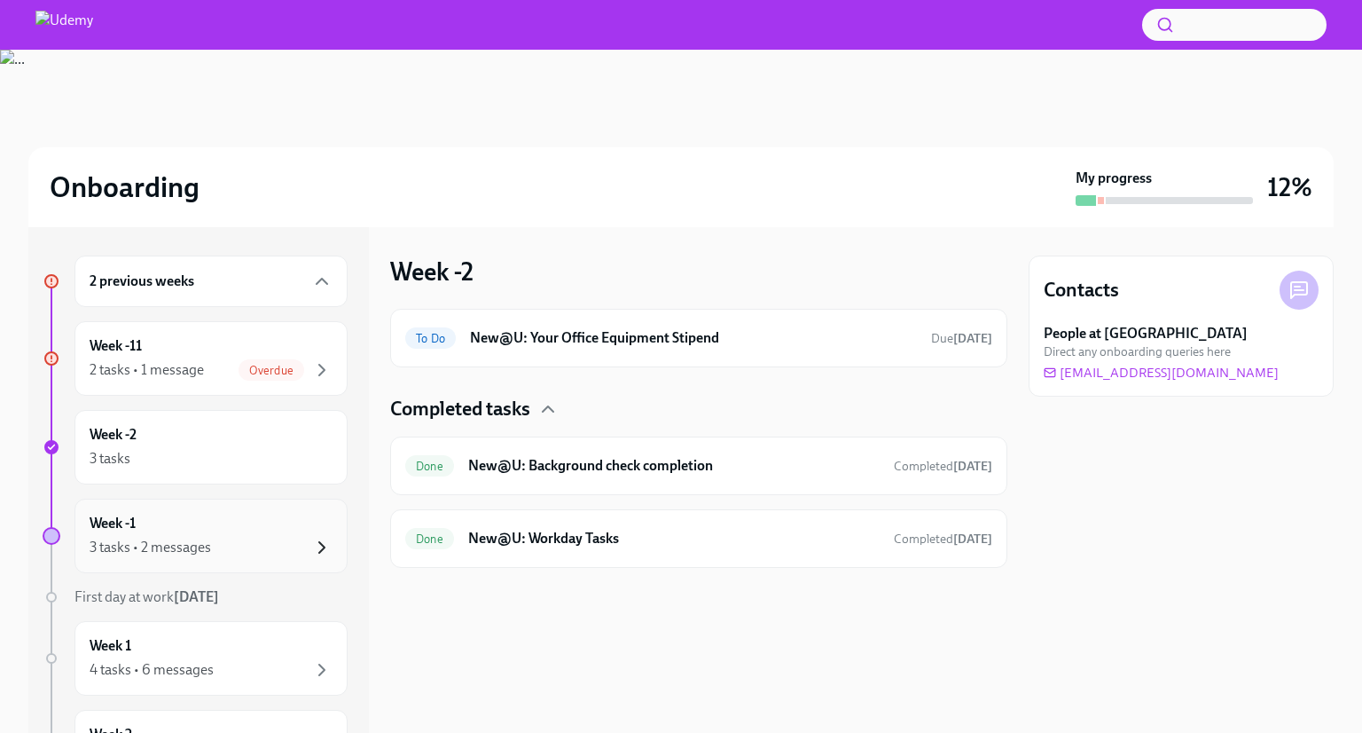
click at [311, 537] on icon "button" at bounding box center [321, 547] width 21 height 21
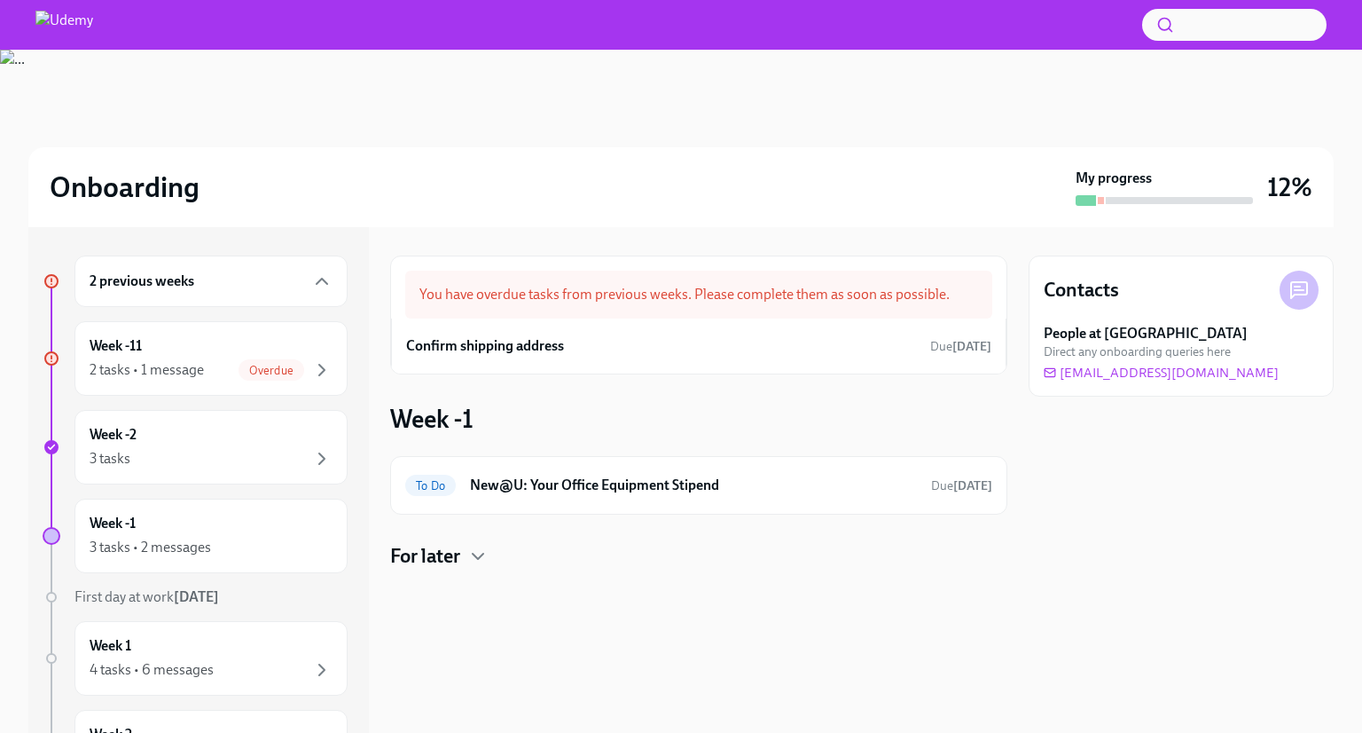
drag, startPoint x: 412, startPoint y: 558, endPoint x: 422, endPoint y: 555, distance: 10.1
click at [419, 555] on h4 "For later" at bounding box center [425, 556] width 70 height 27
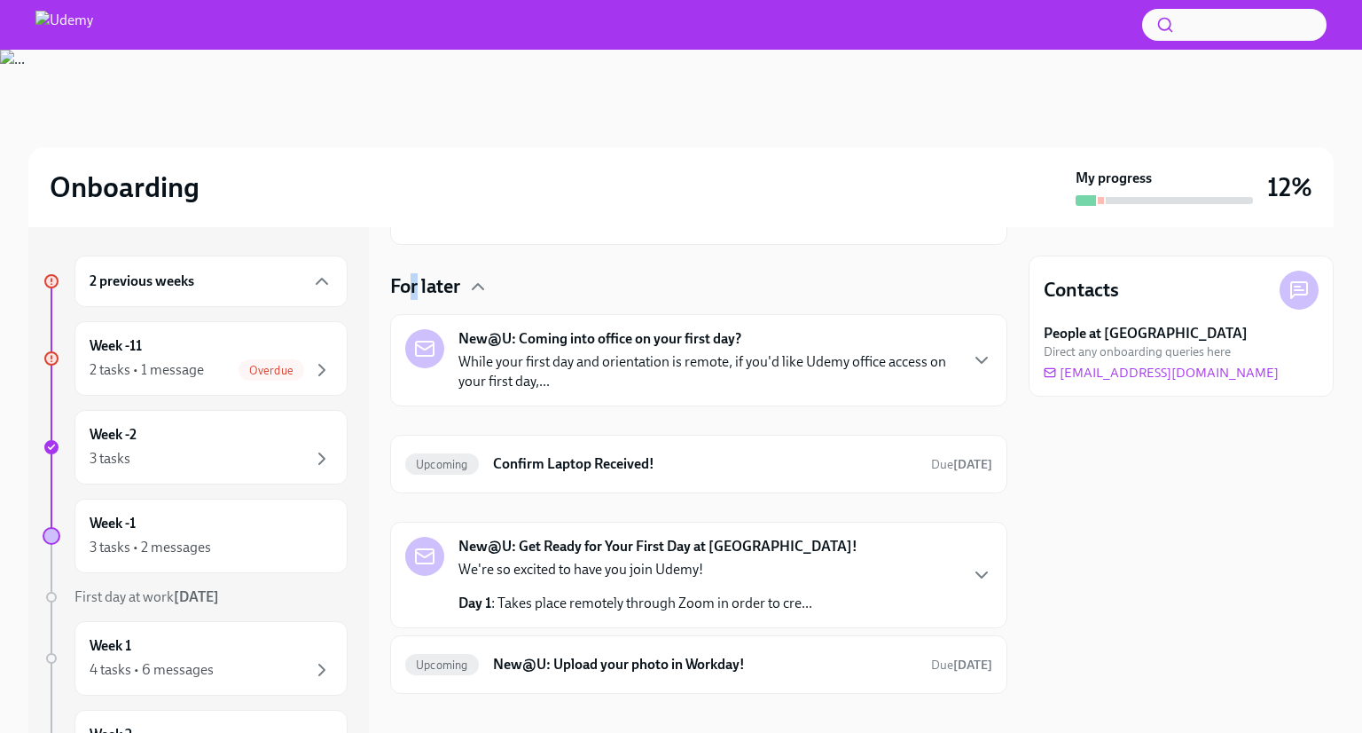
scroll to position [286, 0]
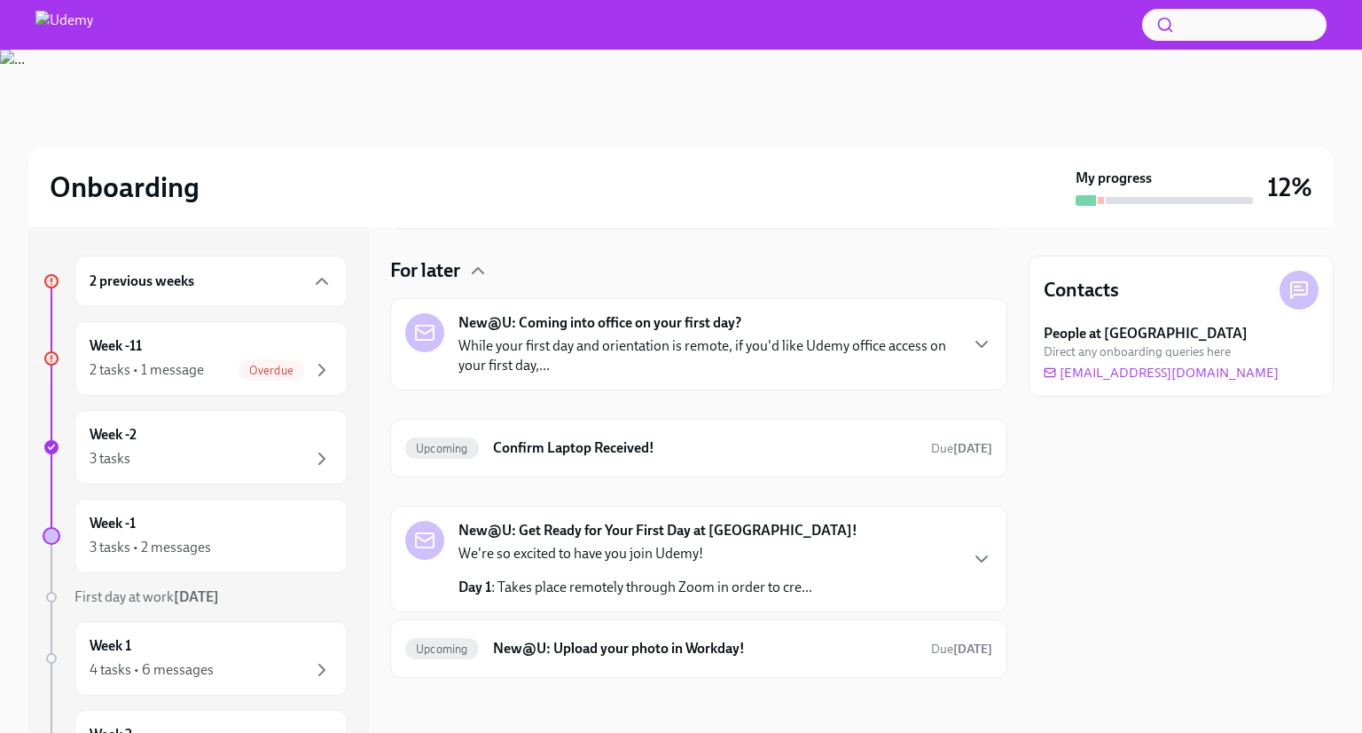
click at [199, 271] on div "2 previous weeks" at bounding box center [211, 281] width 243 height 21
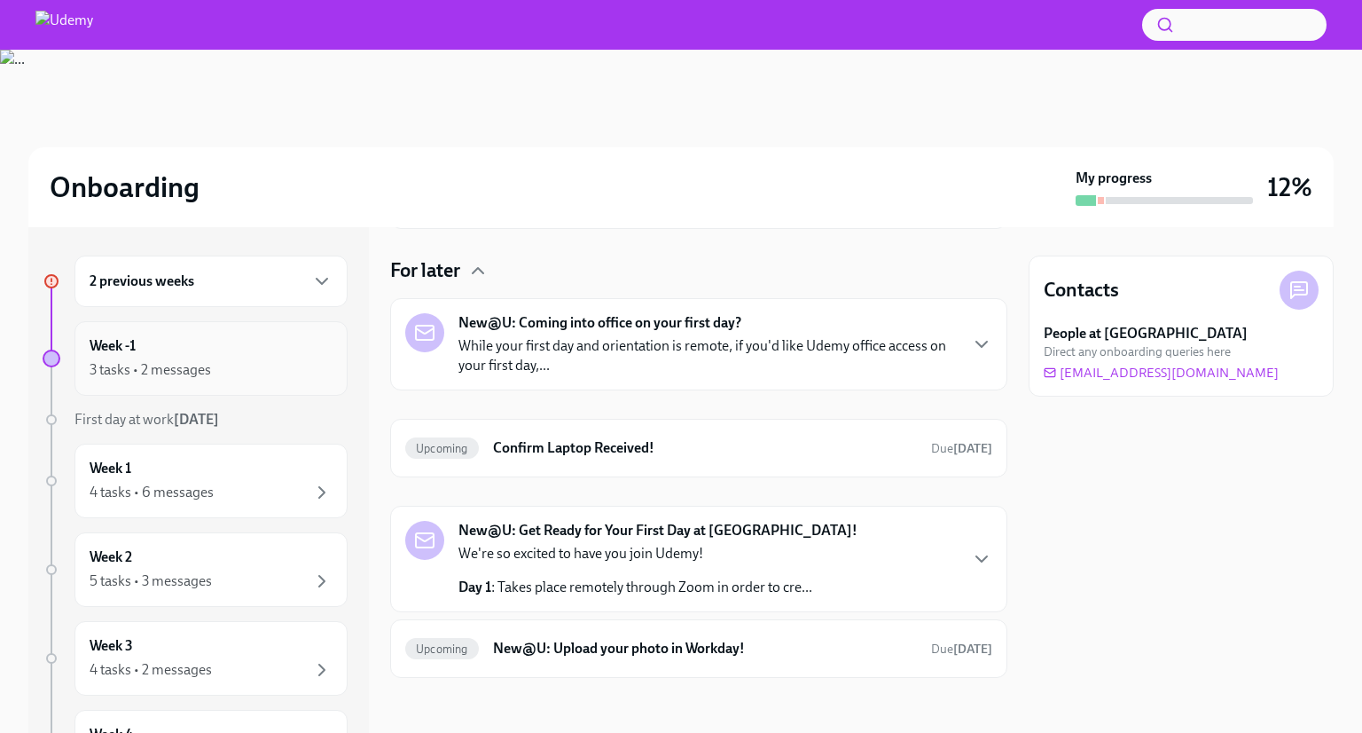
click at [170, 360] on div "3 tasks • 2 messages" at bounding box center [151, 370] width 122 height 20
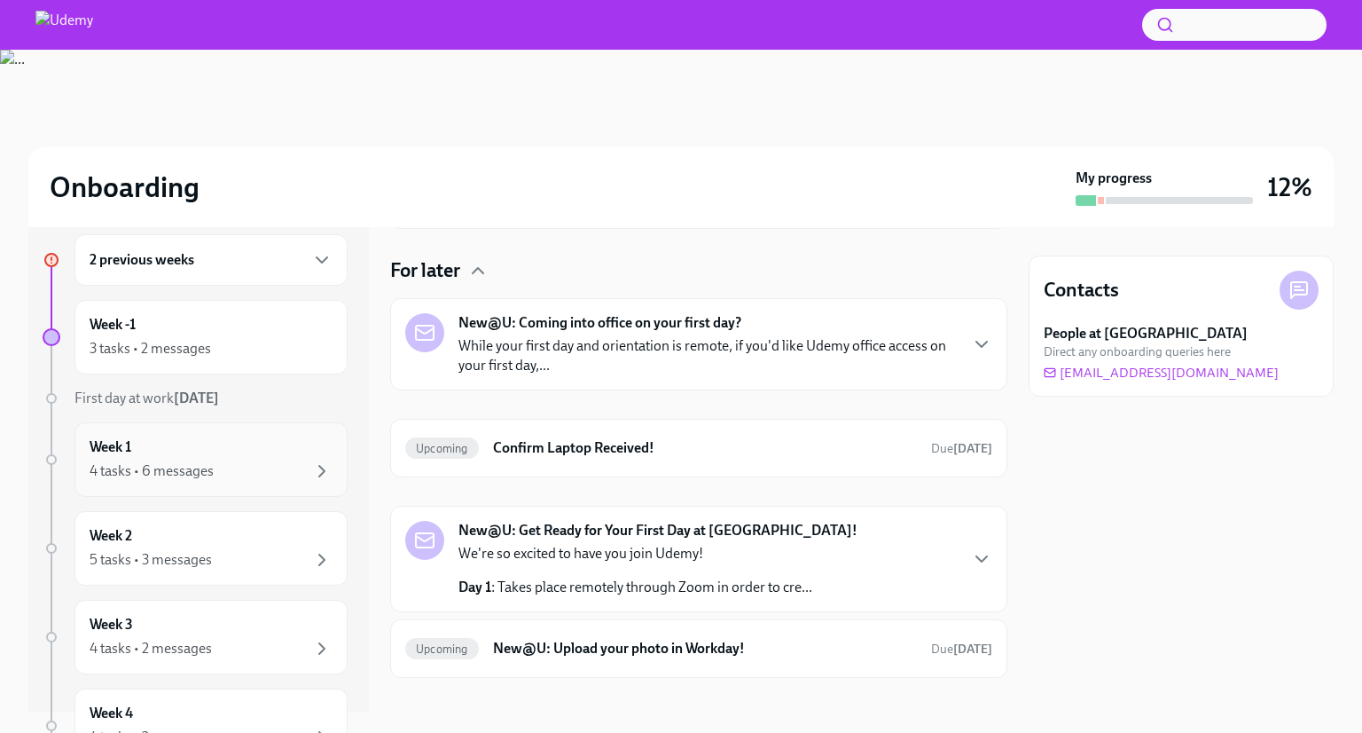
scroll to position [0, 0]
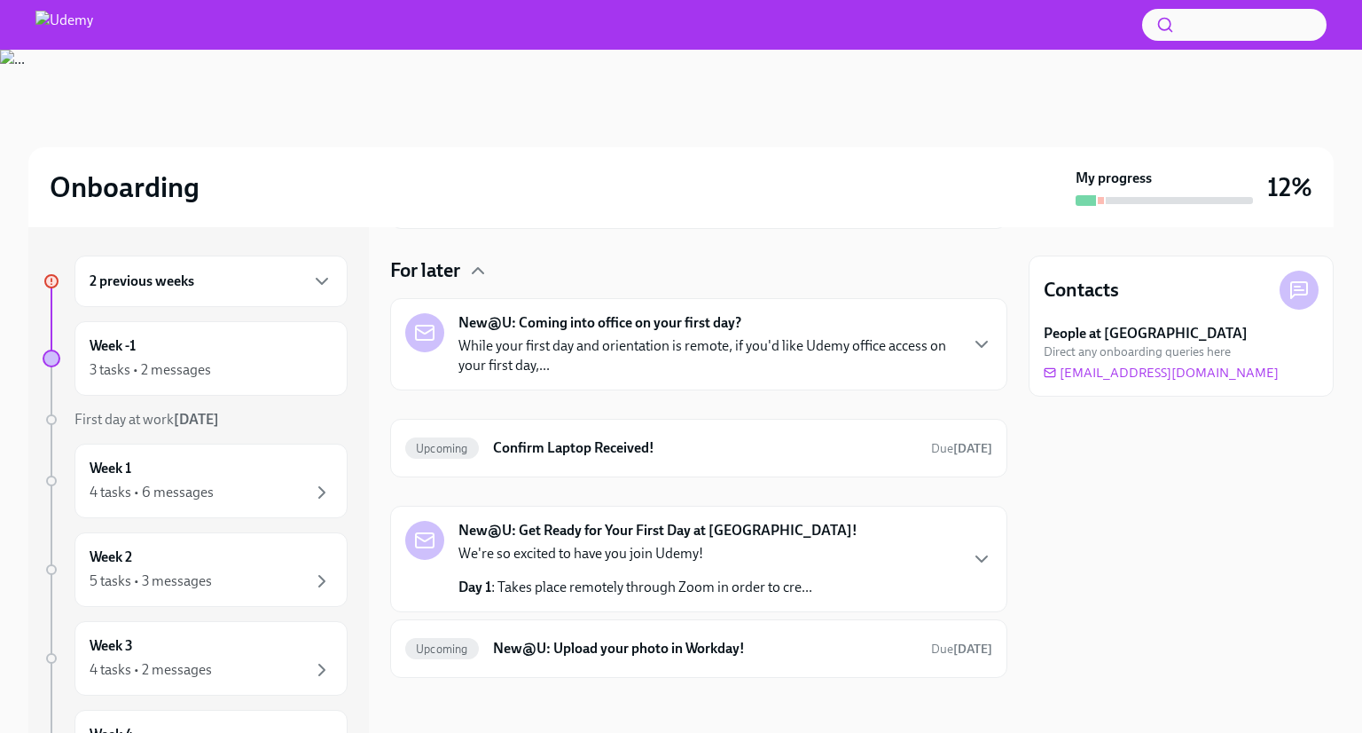
click at [71, 421] on div "First day at work [DATE]" at bounding box center [195, 420] width 305 height 20
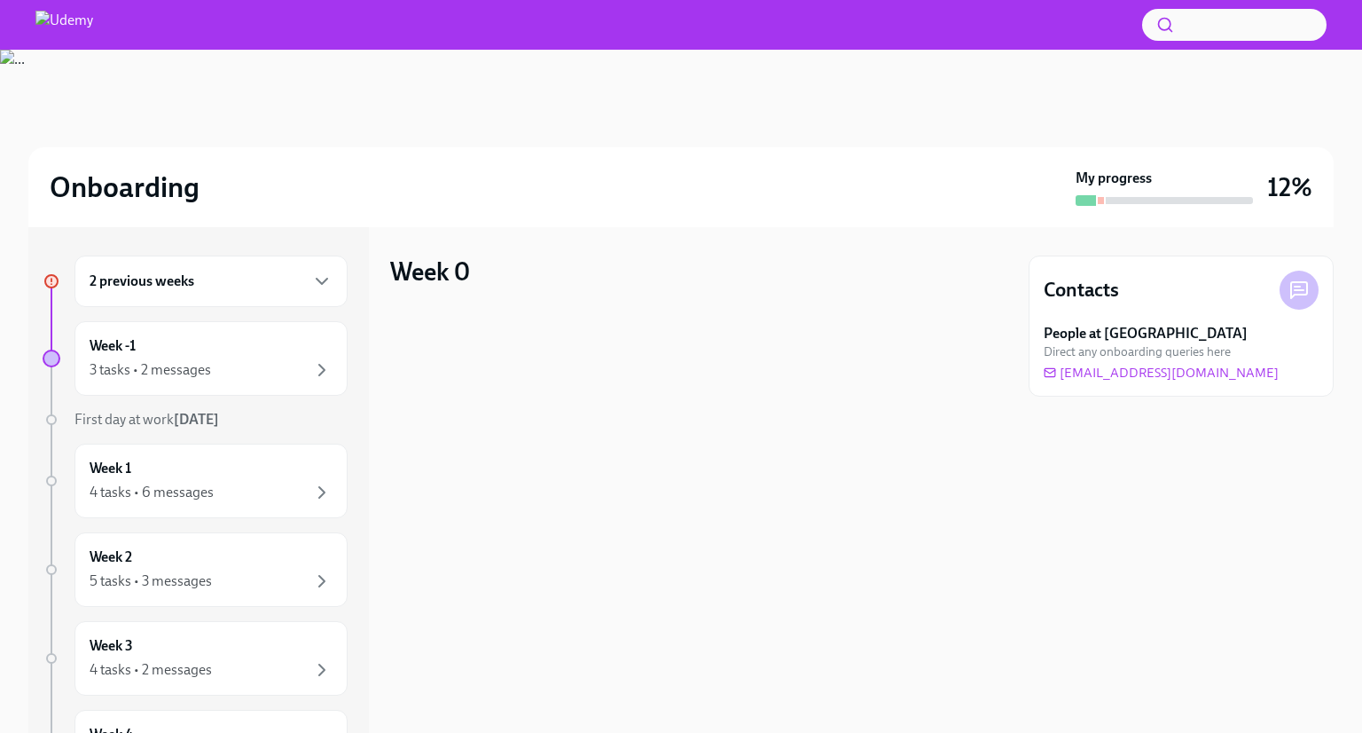
click at [176, 420] on strong "[DATE]" at bounding box center [196, 419] width 45 height 17
click at [177, 420] on strong "[DATE]" at bounding box center [196, 419] width 45 height 17
click at [233, 480] on div "Week 1 4 tasks • 6 messages" at bounding box center [211, 481] width 243 height 44
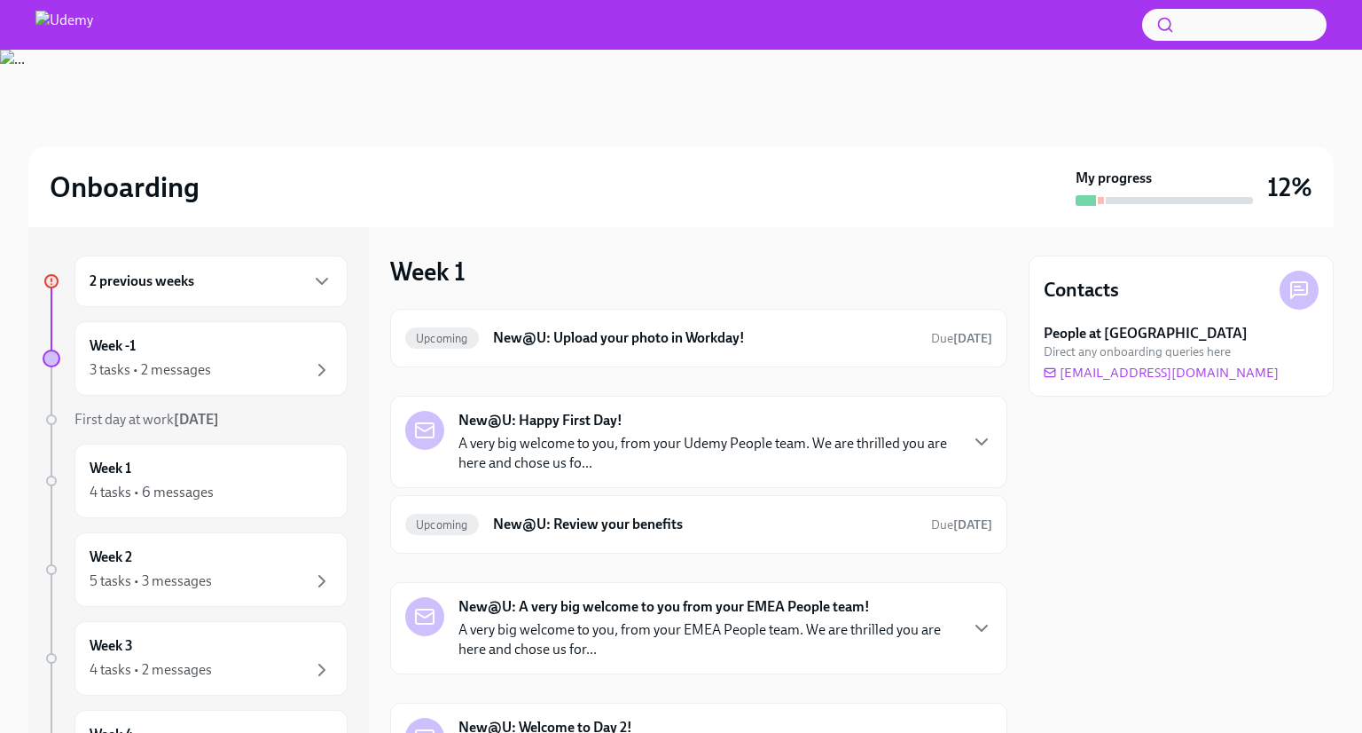
click at [168, 411] on span "First day at work [DATE]" at bounding box center [147, 419] width 145 height 17
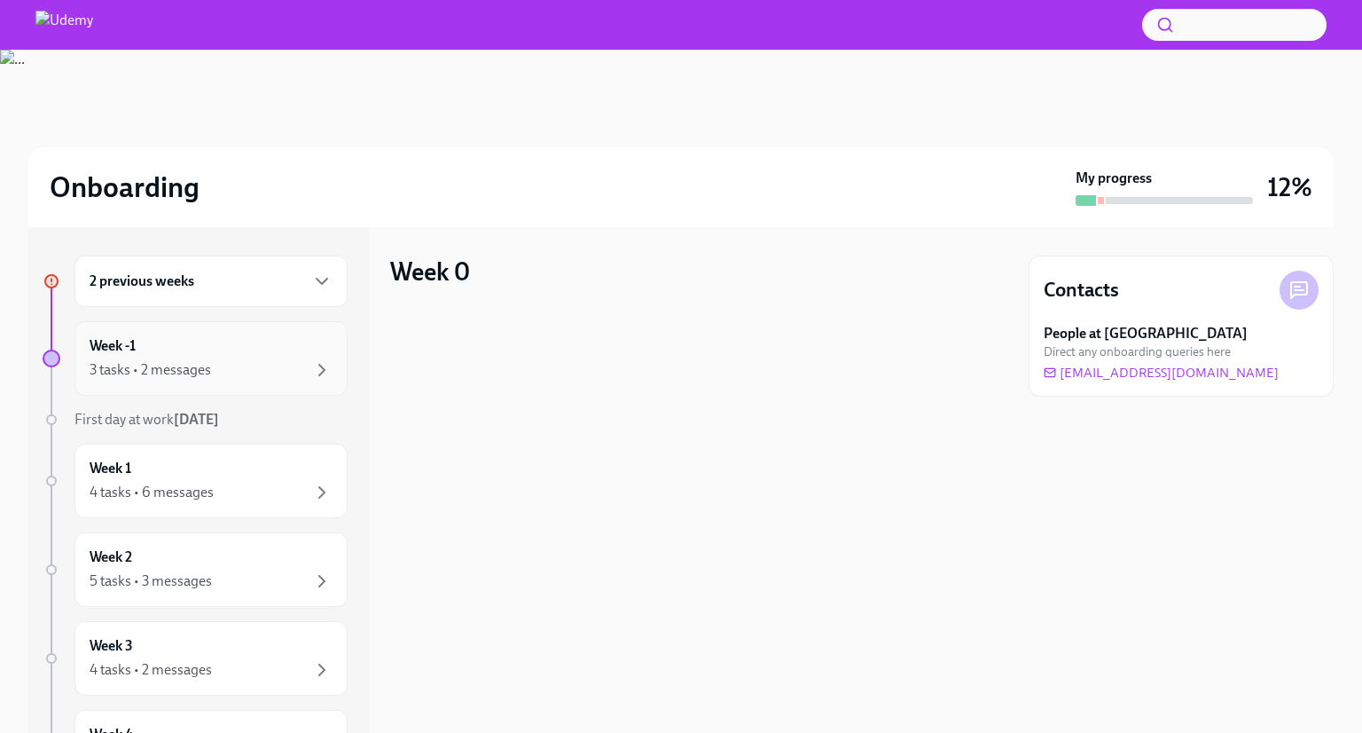
click at [184, 353] on div "Week -1 3 tasks • 2 messages" at bounding box center [211, 358] width 243 height 44
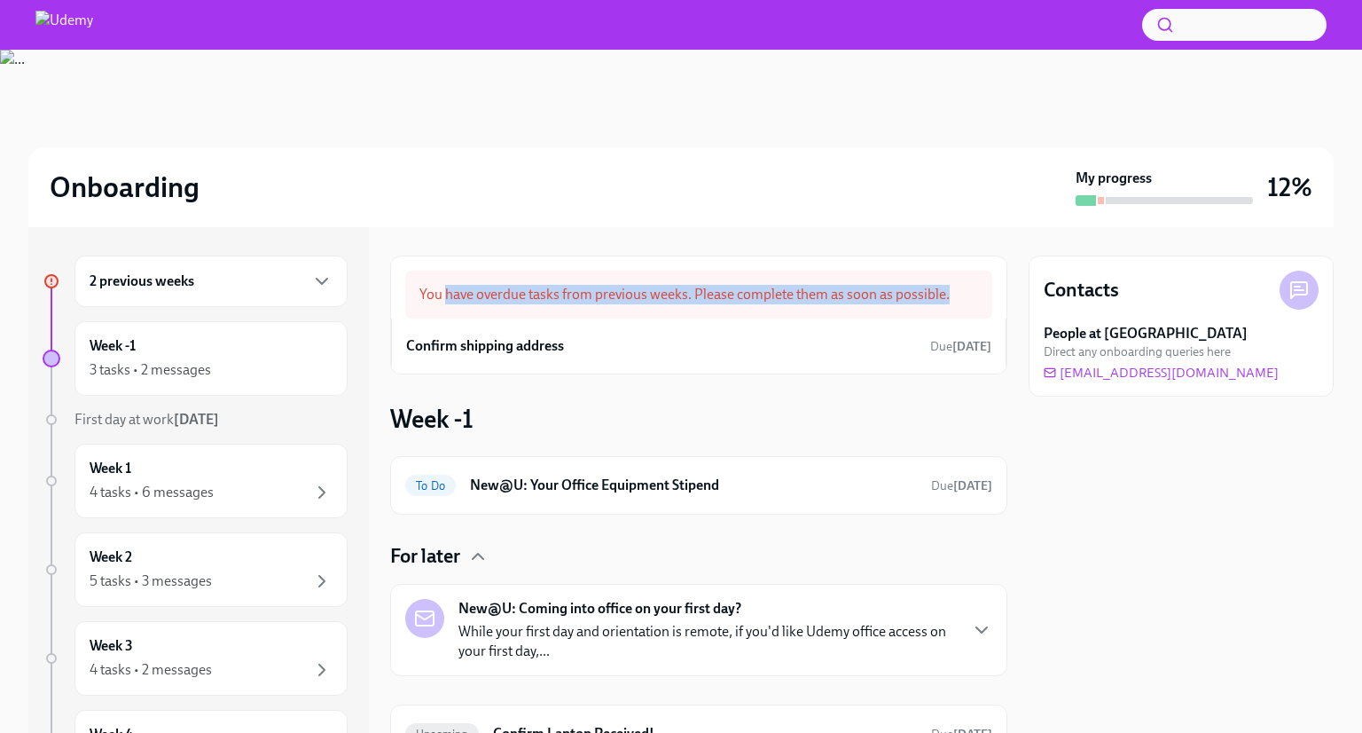
drag, startPoint x: 447, startPoint y: 299, endPoint x: 960, endPoint y: 285, distance: 512.9
click at [960, 285] on div "You have overdue tasks from previous weeks. Please complete them as soon as pos…" at bounding box center [698, 295] width 587 height 48
click at [1281, 292] on div at bounding box center [1299, 290] width 39 height 39
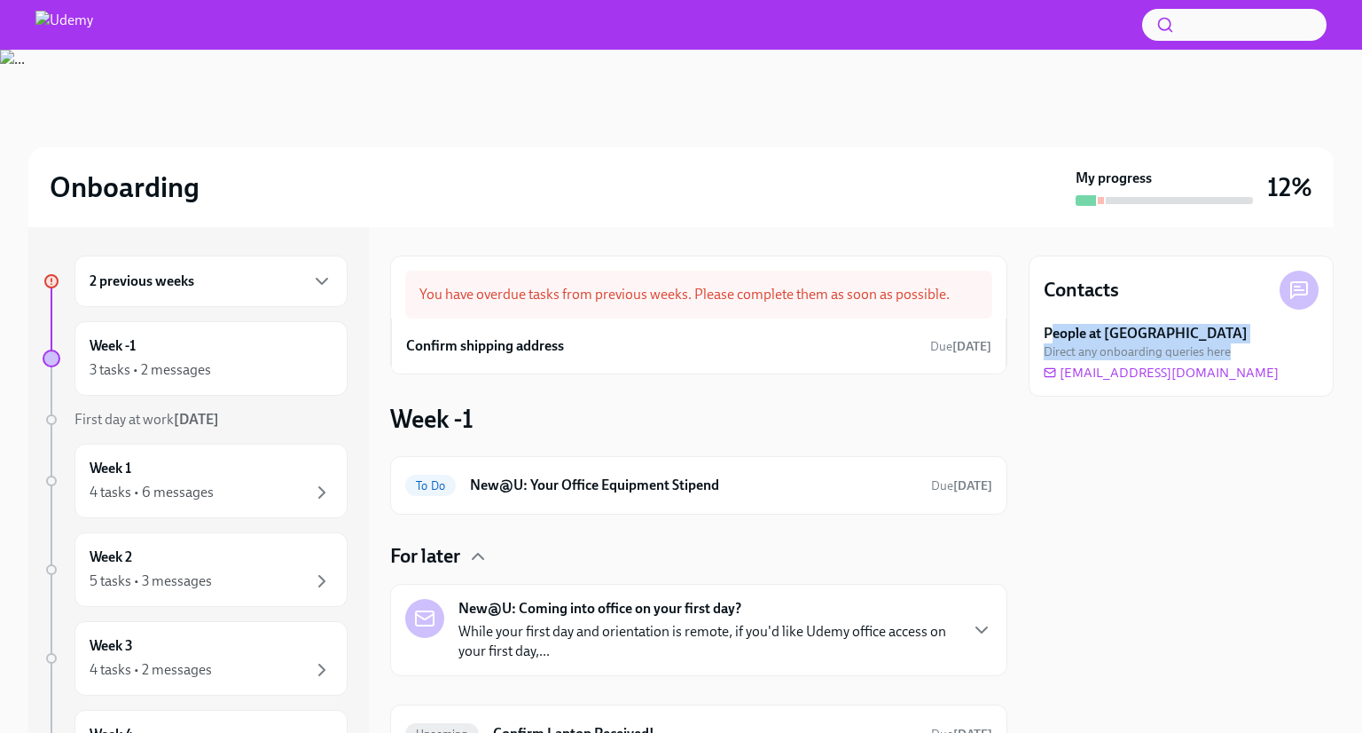
drag, startPoint x: 1057, startPoint y: 330, endPoint x: 1242, endPoint y: 363, distance: 187.4
click at [1242, 363] on div "People at [GEOGRAPHIC_DATA] Direct any onboarding queries here [EMAIL_ADDRESS][…" at bounding box center [1181, 353] width 275 height 58
click at [1084, 374] on span "[EMAIL_ADDRESS][DOMAIN_NAME]" at bounding box center [1161, 373] width 235 height 18
click at [867, 313] on div "You have overdue tasks from previous weeks. Please complete them as soon as pos…" at bounding box center [698, 295] width 587 height 48
click at [312, 492] on icon "button" at bounding box center [321, 492] width 21 height 21
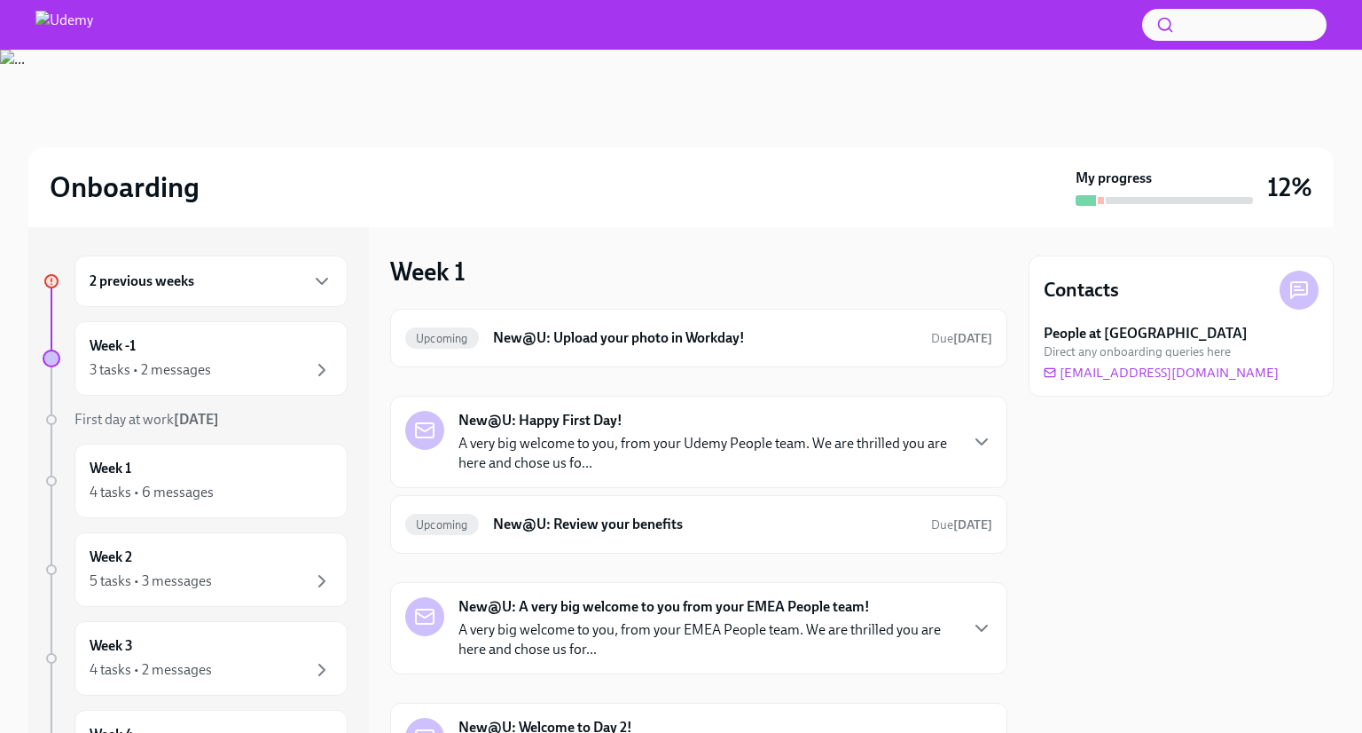
click at [451, 420] on div "New@U: Happy First Day! A very big welcome to you, from your Udemy People team.…" at bounding box center [681, 442] width 552 height 62
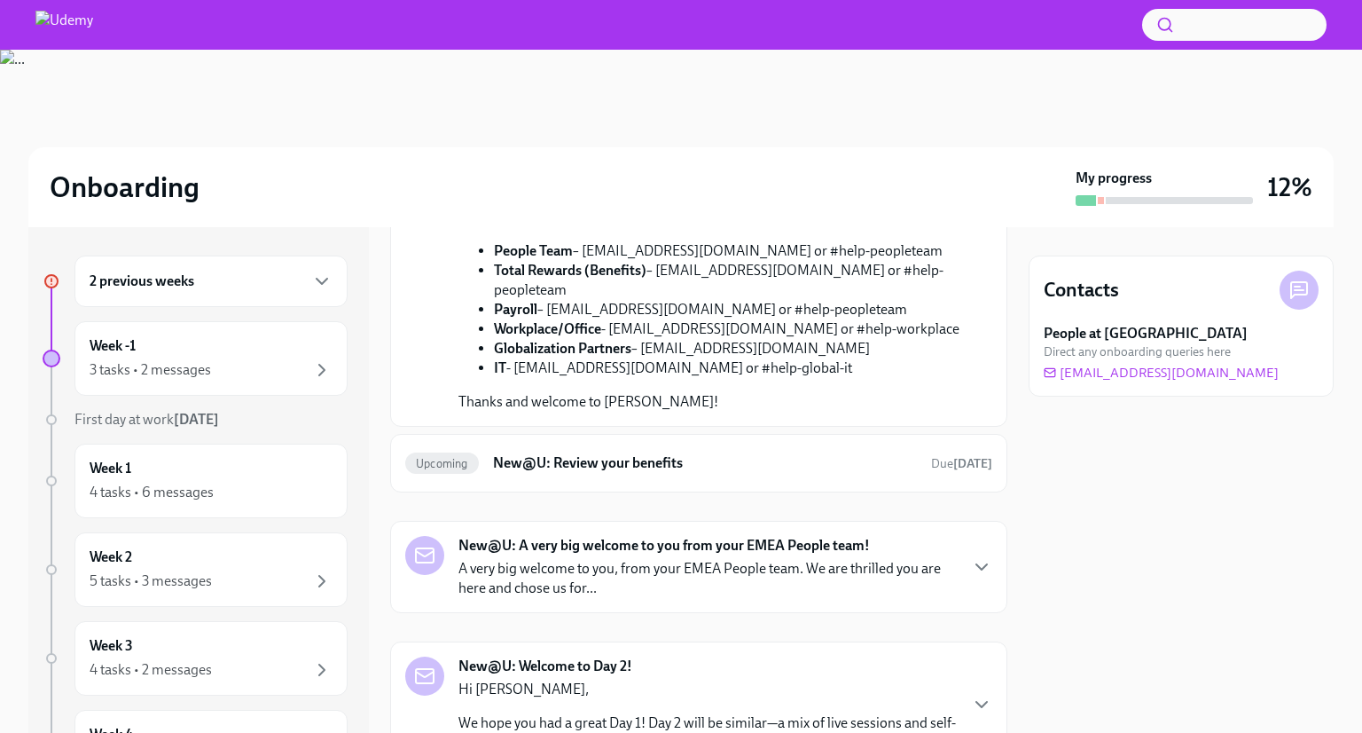
scroll to position [621, 0]
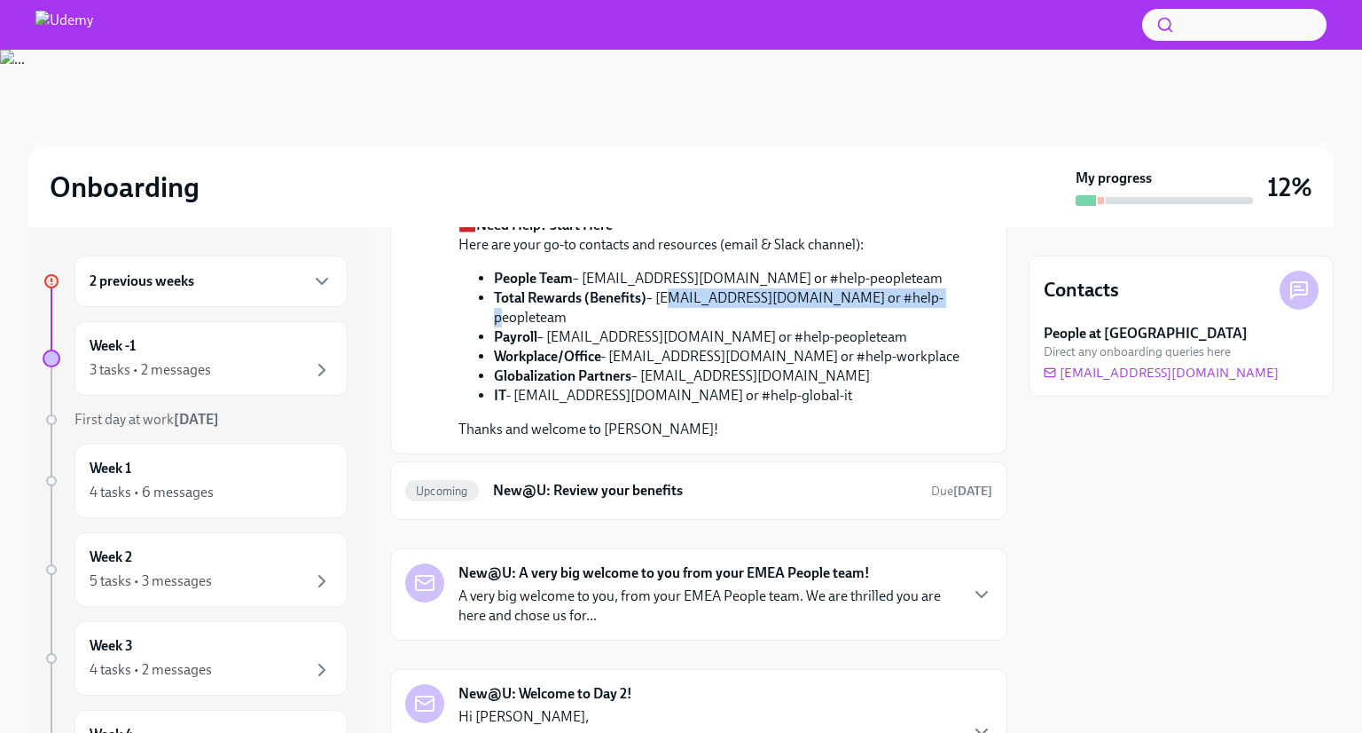
drag, startPoint x: 671, startPoint y: 590, endPoint x: 926, endPoint y: 593, distance: 255.5
click at [926, 439] on div "A very big welcome to you, from your Udemy People team. We are thrilled you are…" at bounding box center [712, 153] width 506 height 572
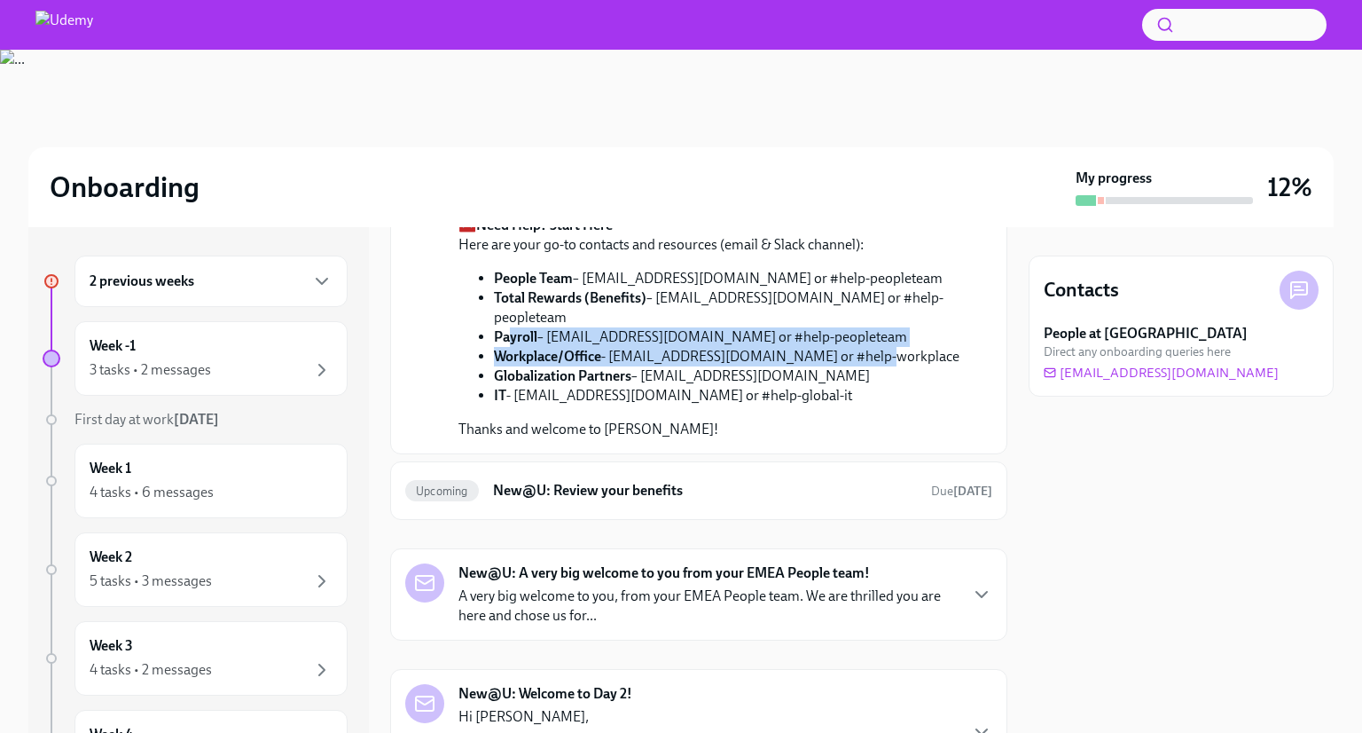
drag, startPoint x: 512, startPoint y: 608, endPoint x: 869, endPoint y: 630, distance: 358.2
click at [869, 405] on ul "People Team – [EMAIL_ADDRESS][DOMAIN_NAME] or #help-peopleteam Total Rewards (B…" at bounding box center [712, 337] width 506 height 137
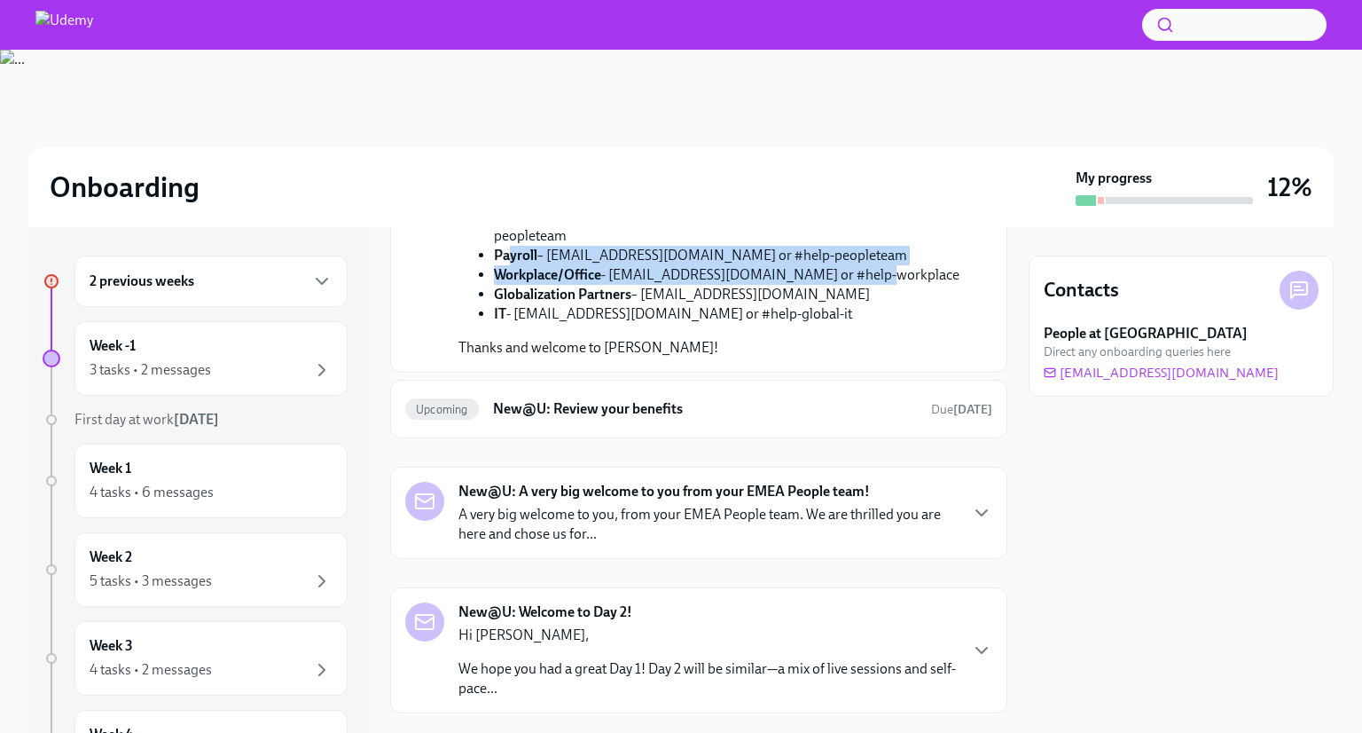
scroll to position [798, 0]
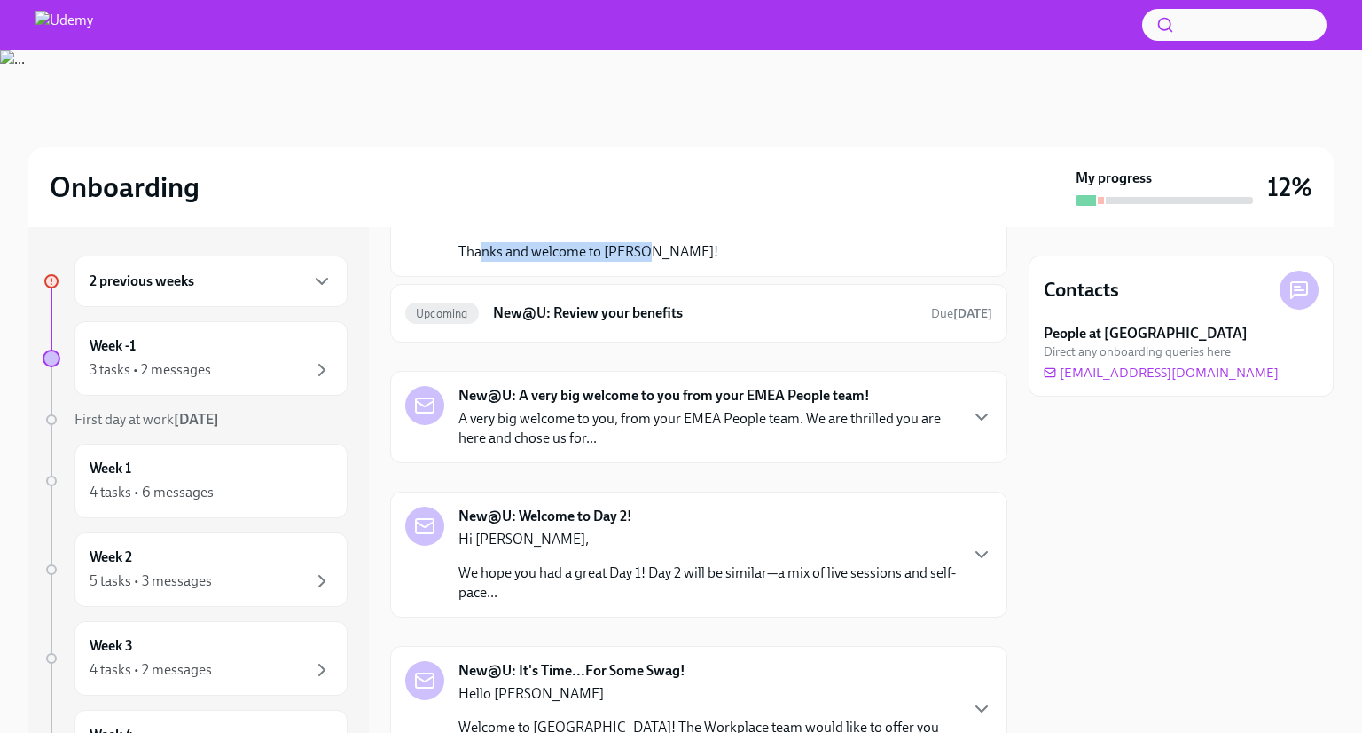
drag, startPoint x: 497, startPoint y: 522, endPoint x: 656, endPoint y: 512, distance: 160.0
click at [656, 262] on div "🧰 Need Help? Start Here Here are your go-to contacts and resources (email & Sla…" at bounding box center [712, 150] width 506 height 224
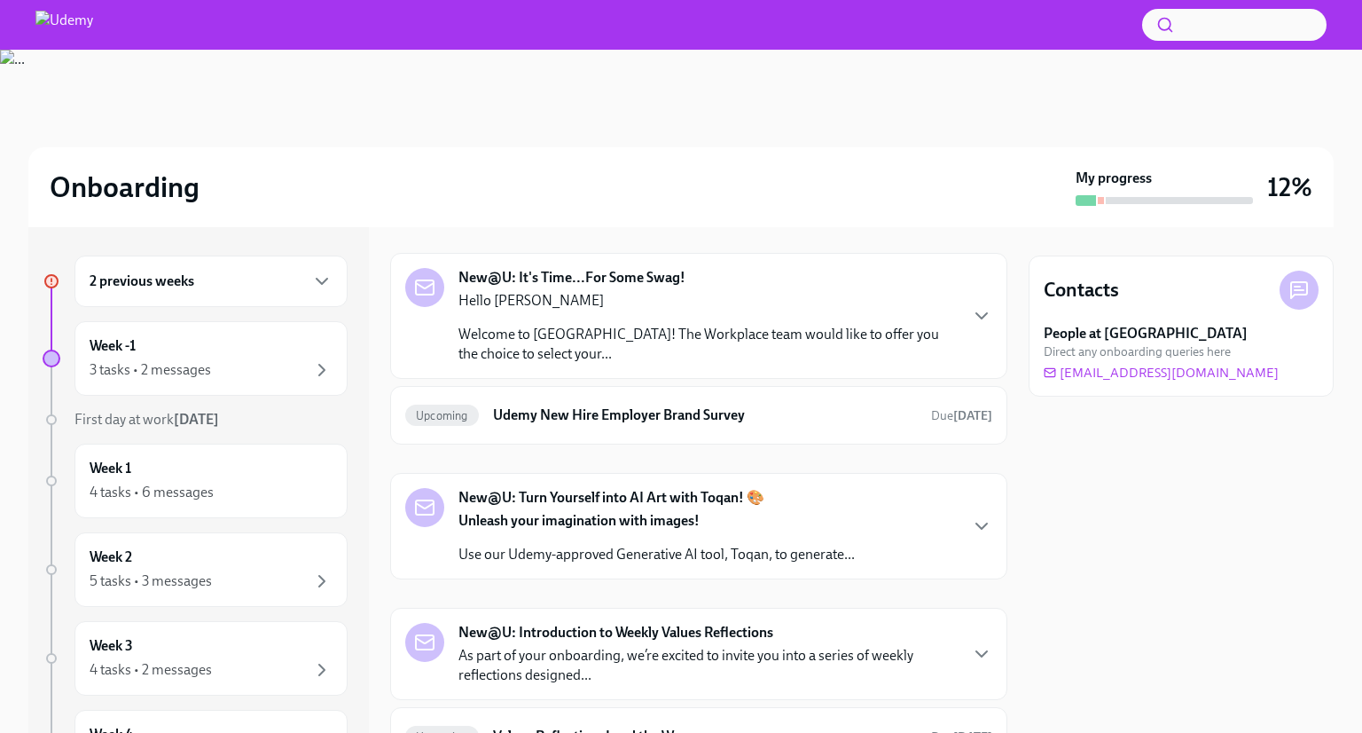
scroll to position [1153, 0]
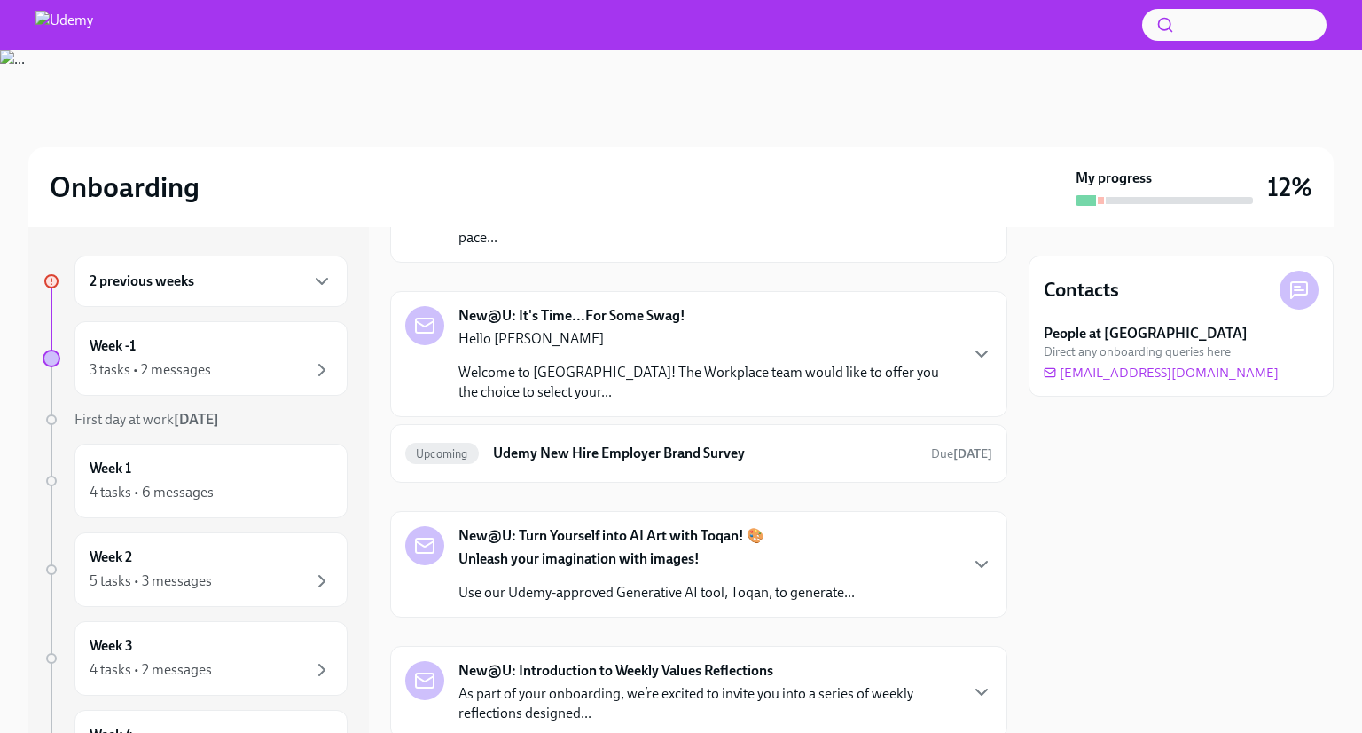
click at [989, 108] on div "New@U: A very big welcome to you from your EMEA People team! A very big welcome…" at bounding box center [698, 62] width 617 height 92
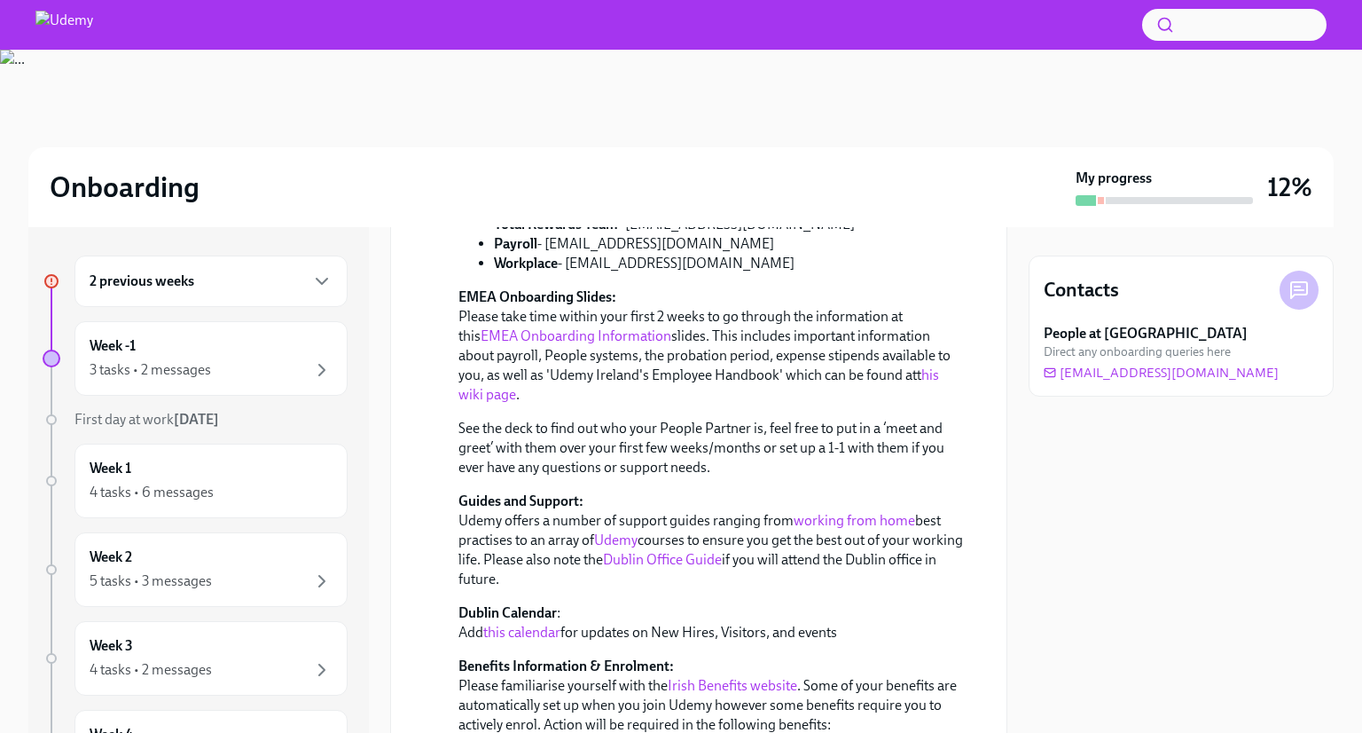
drag, startPoint x: 443, startPoint y: 299, endPoint x: 609, endPoint y: 344, distance: 172.8
click at [609, 344] on div "New@U: A very big welcome to you from your EMEA People team! [DATE] A very big …" at bounding box center [698, 601] width 617 height 1170
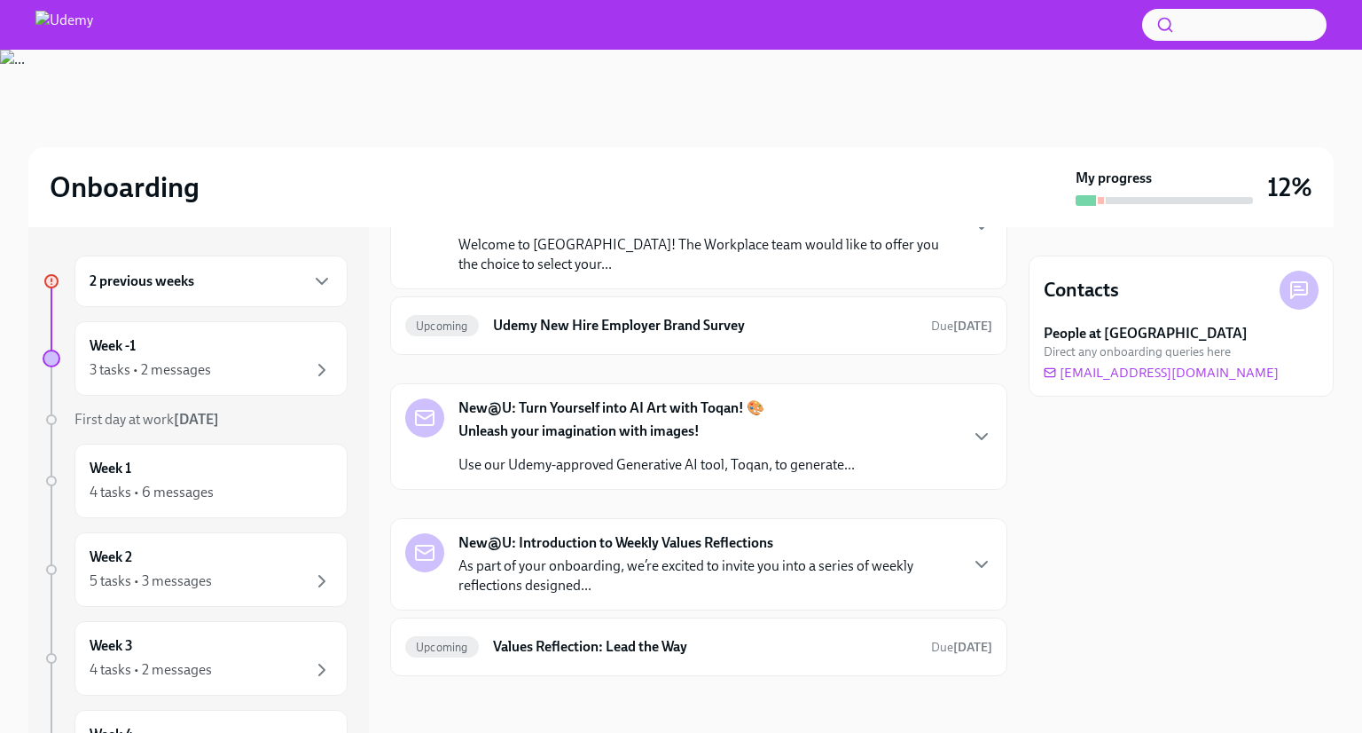
scroll to position [2572, 0]
click at [972, 82] on icon "button" at bounding box center [981, 71] width 21 height 21
click at [971, 237] on icon "button" at bounding box center [981, 226] width 21 height 21
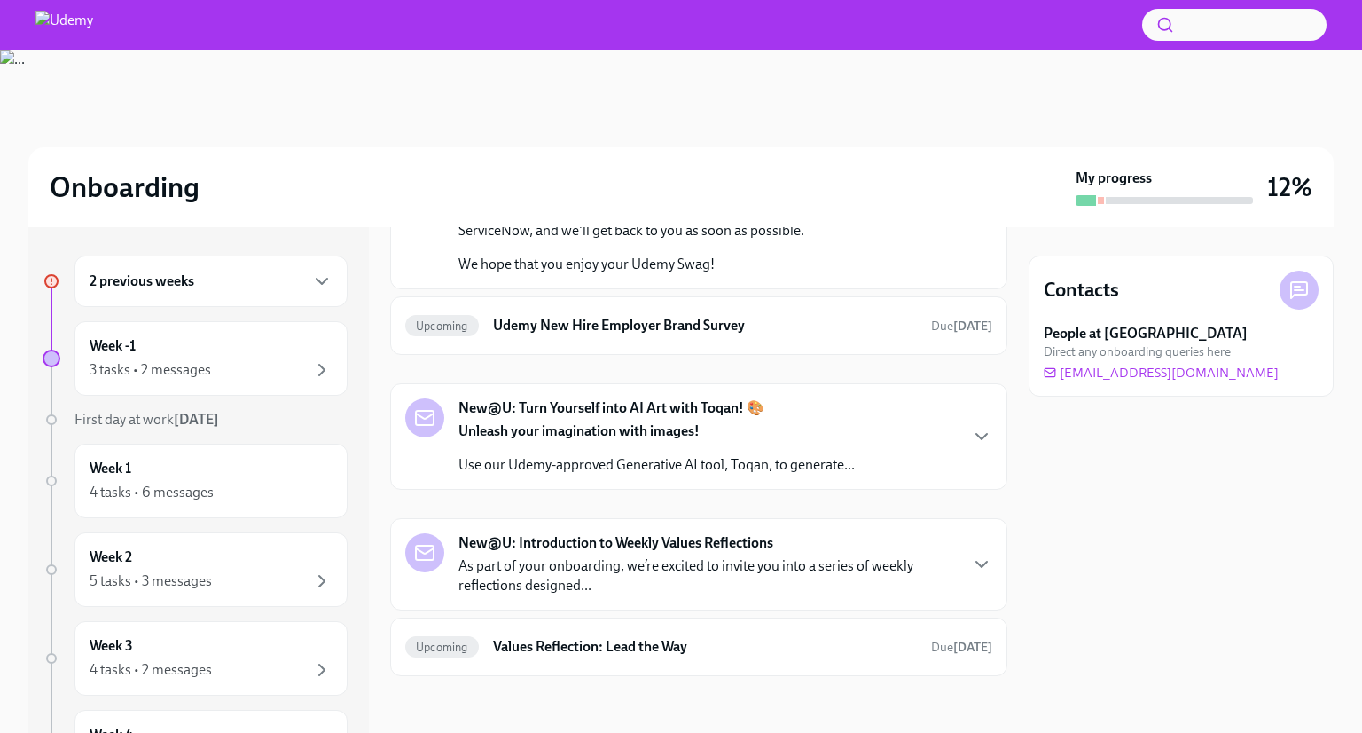
scroll to position [3601, 0]
drag, startPoint x: 468, startPoint y: 295, endPoint x: 635, endPoint y: 296, distance: 166.8
click at [635, 120] on p "Make sure to insert the code in the "Gift Code" box prior to checkout (not the …" at bounding box center [712, 100] width 506 height 39
drag, startPoint x: 498, startPoint y: 360, endPoint x: 741, endPoint y: 342, distance: 242.8
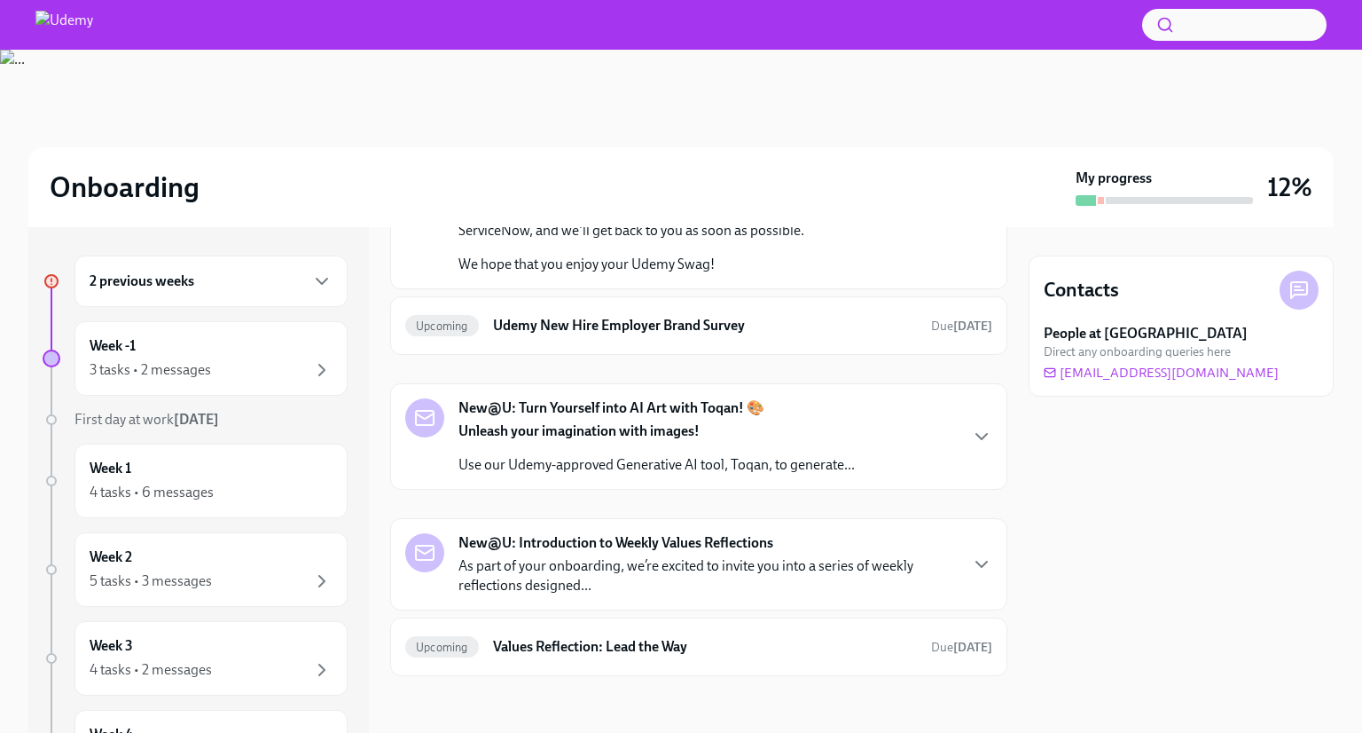
click at [741, 173] on div "Hello [PERSON_NAME] Welcome to Udemy! The Workplace team would like to offer yo…" at bounding box center [712, 20] width 506 height 305
drag, startPoint x: 745, startPoint y: 352, endPoint x: 840, endPoint y: 352, distance: 94.9
click at [840, 67] on p "Your unique Gift Card Code to use on checkout: EZERTKHDY0" at bounding box center [712, 57] width 506 height 20
drag, startPoint x: 544, startPoint y: 276, endPoint x: 578, endPoint y: 300, distance: 42.1
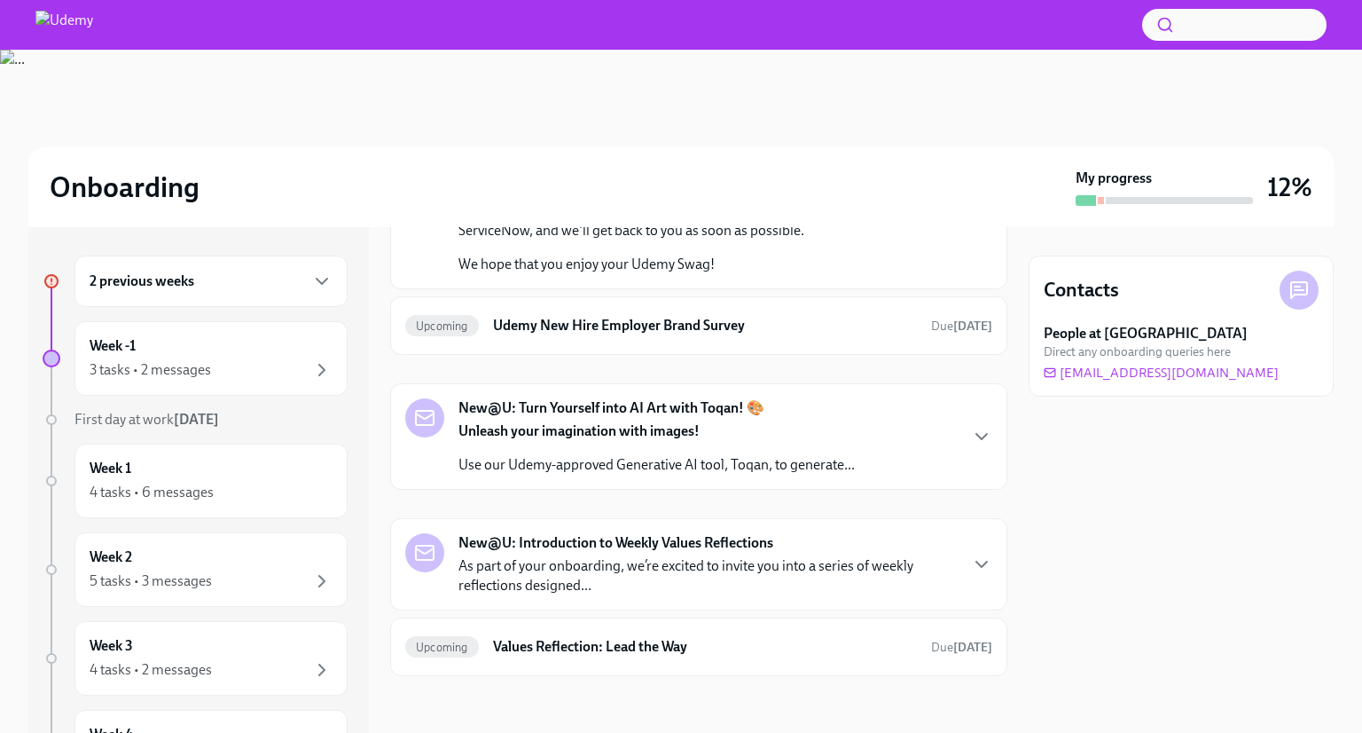
drag, startPoint x: 651, startPoint y: 397, endPoint x: 701, endPoint y: 392, distance: 50.0
click at [701, 120] on p "Make sure to insert the code in the "Gift Code" box prior to checkout (not the …" at bounding box center [712, 100] width 506 height 39
drag, startPoint x: 489, startPoint y: 408, endPoint x: 569, endPoint y: 388, distance: 83.3
click at [558, 120] on p "Make sure to insert the code in the "Gift Code" box prior to checkout (not the …" at bounding box center [712, 100] width 506 height 39
